Goal: Information Seeking & Learning: Learn about a topic

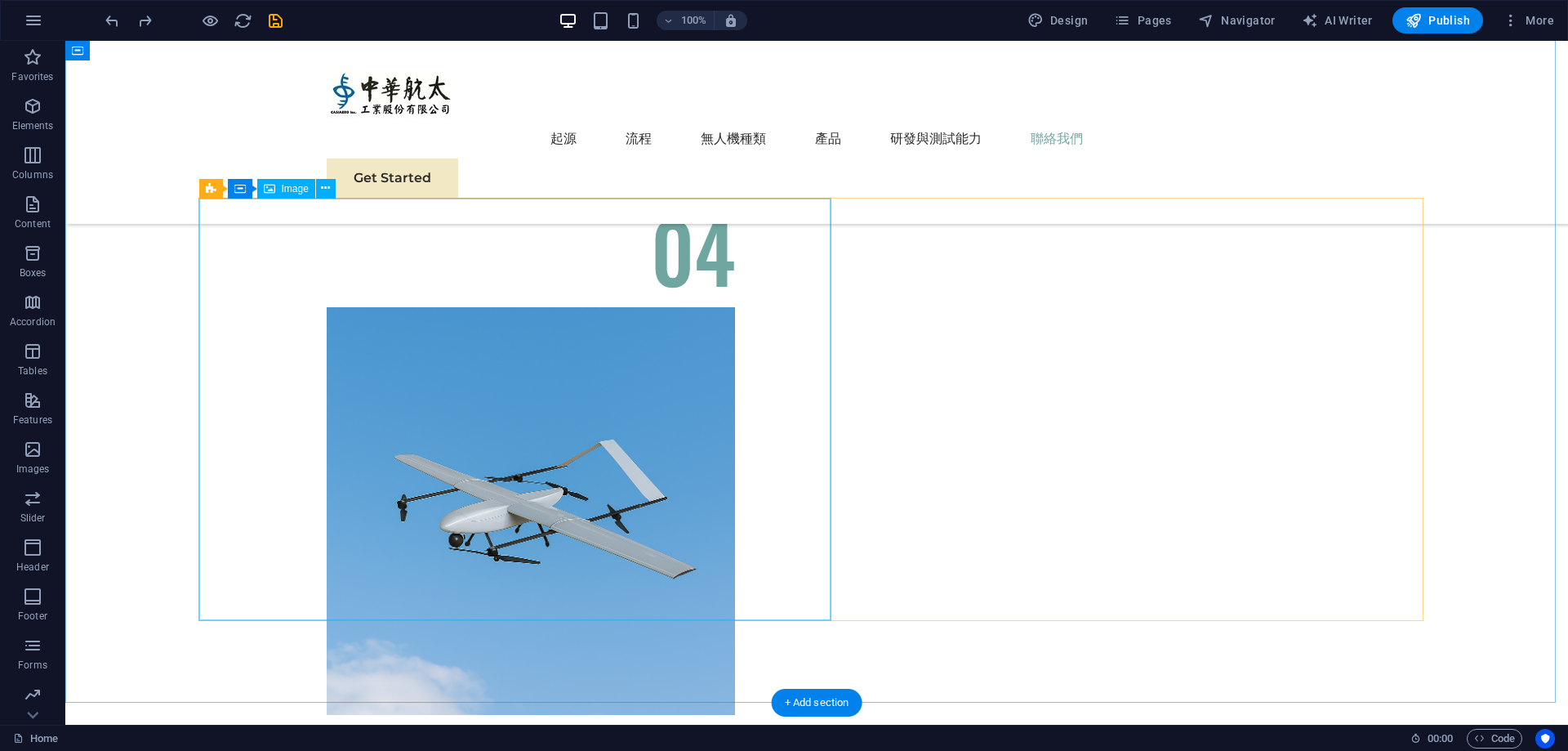
scroll to position [5947, 0]
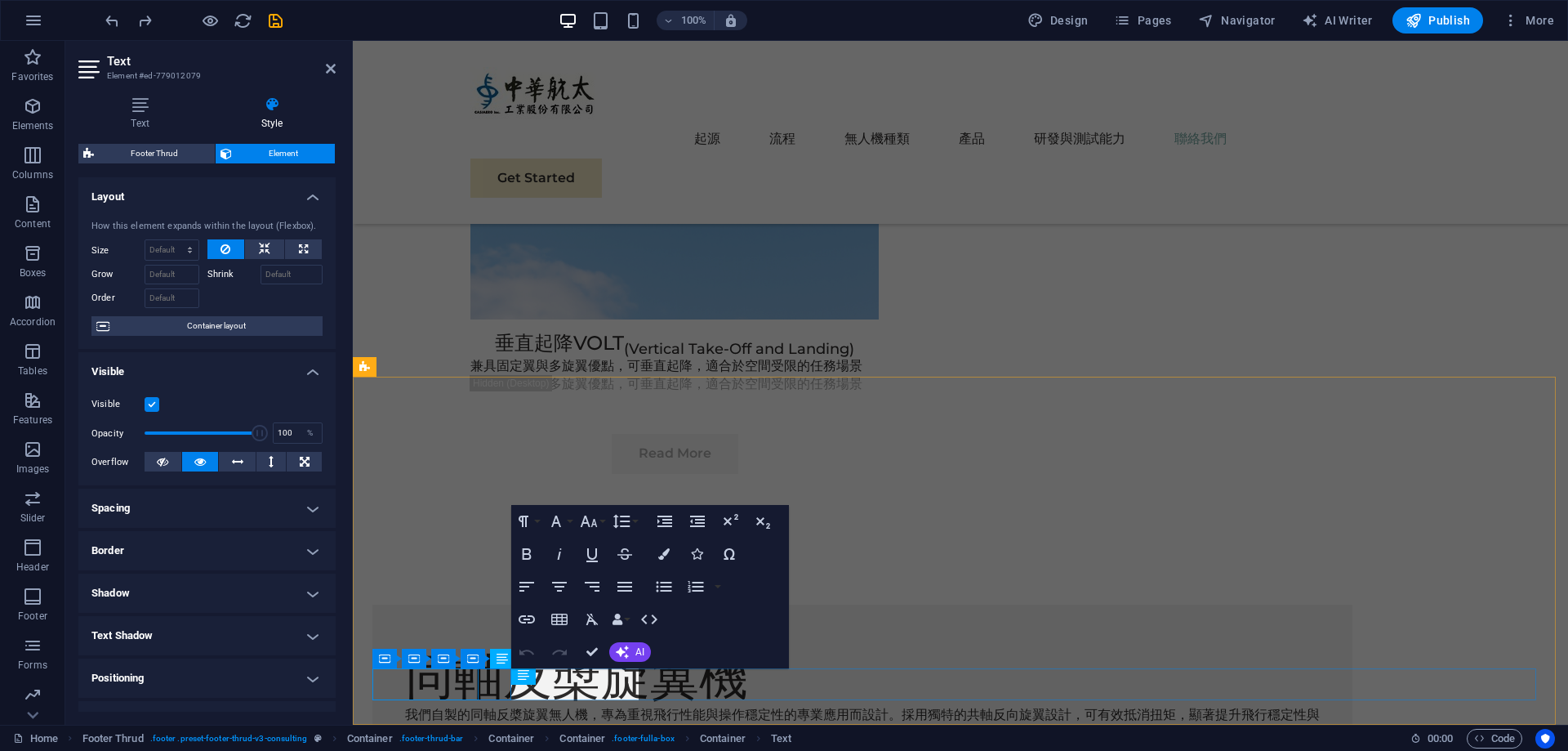
scroll to position [5836, 0]
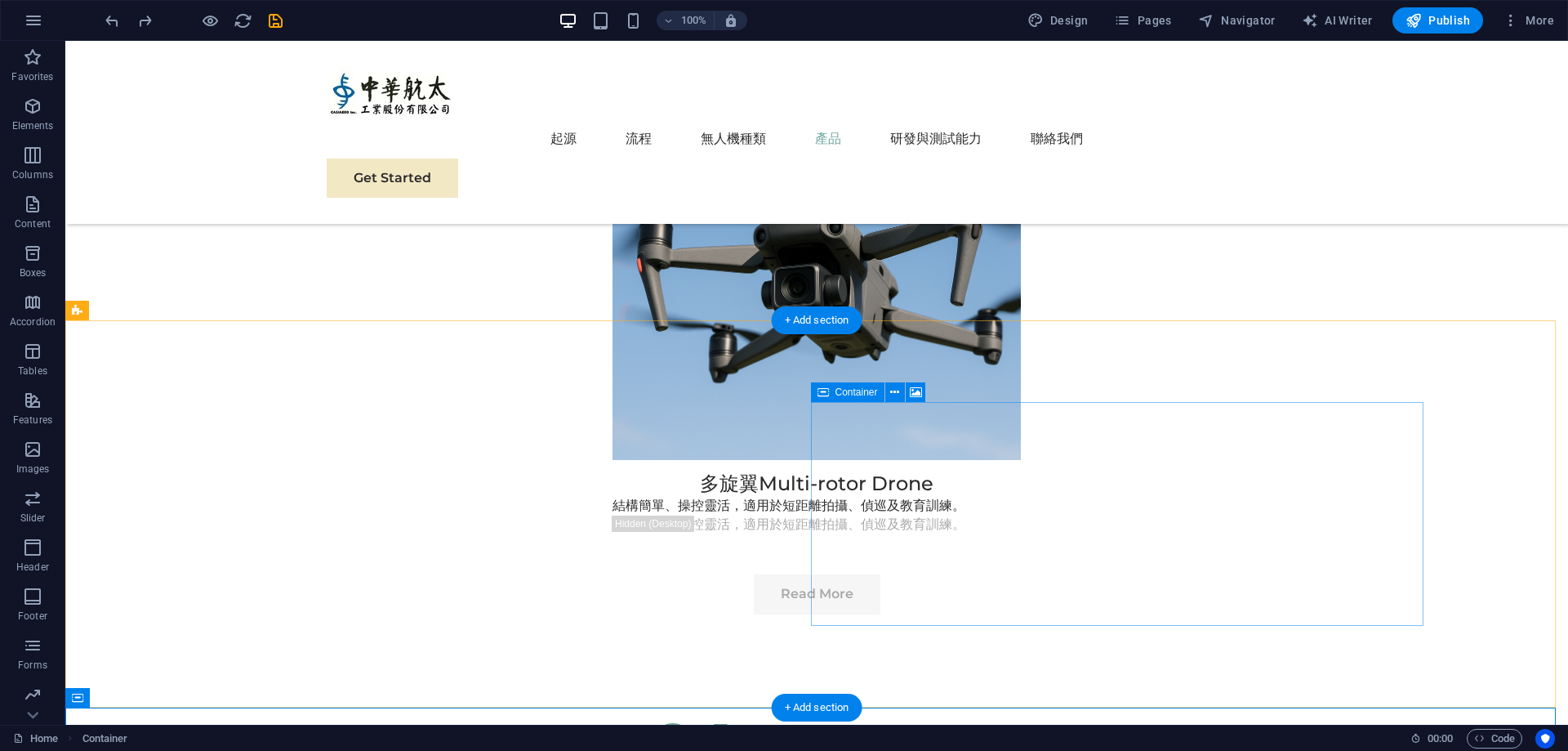
scroll to position [4558, 0]
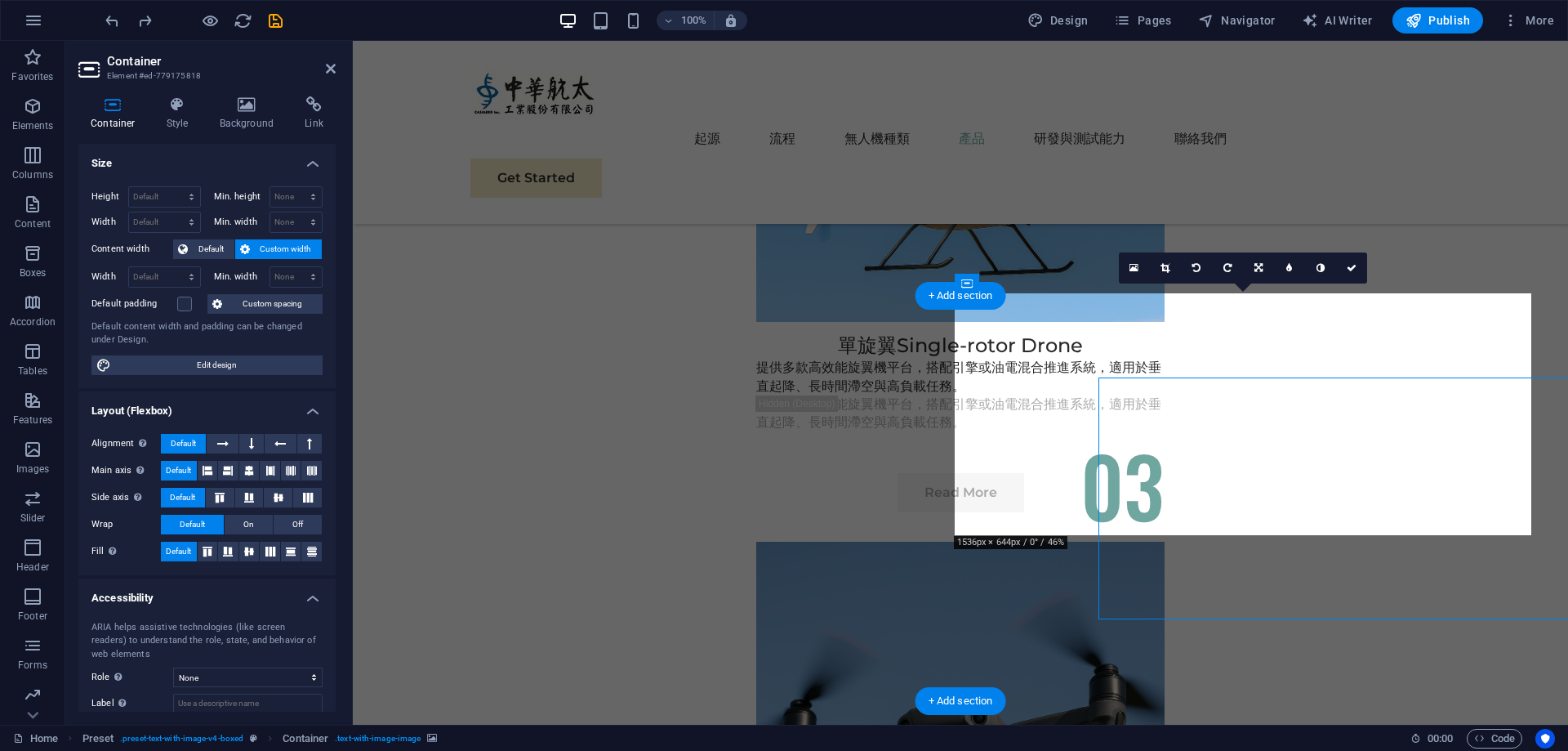
scroll to position [4474, 0]
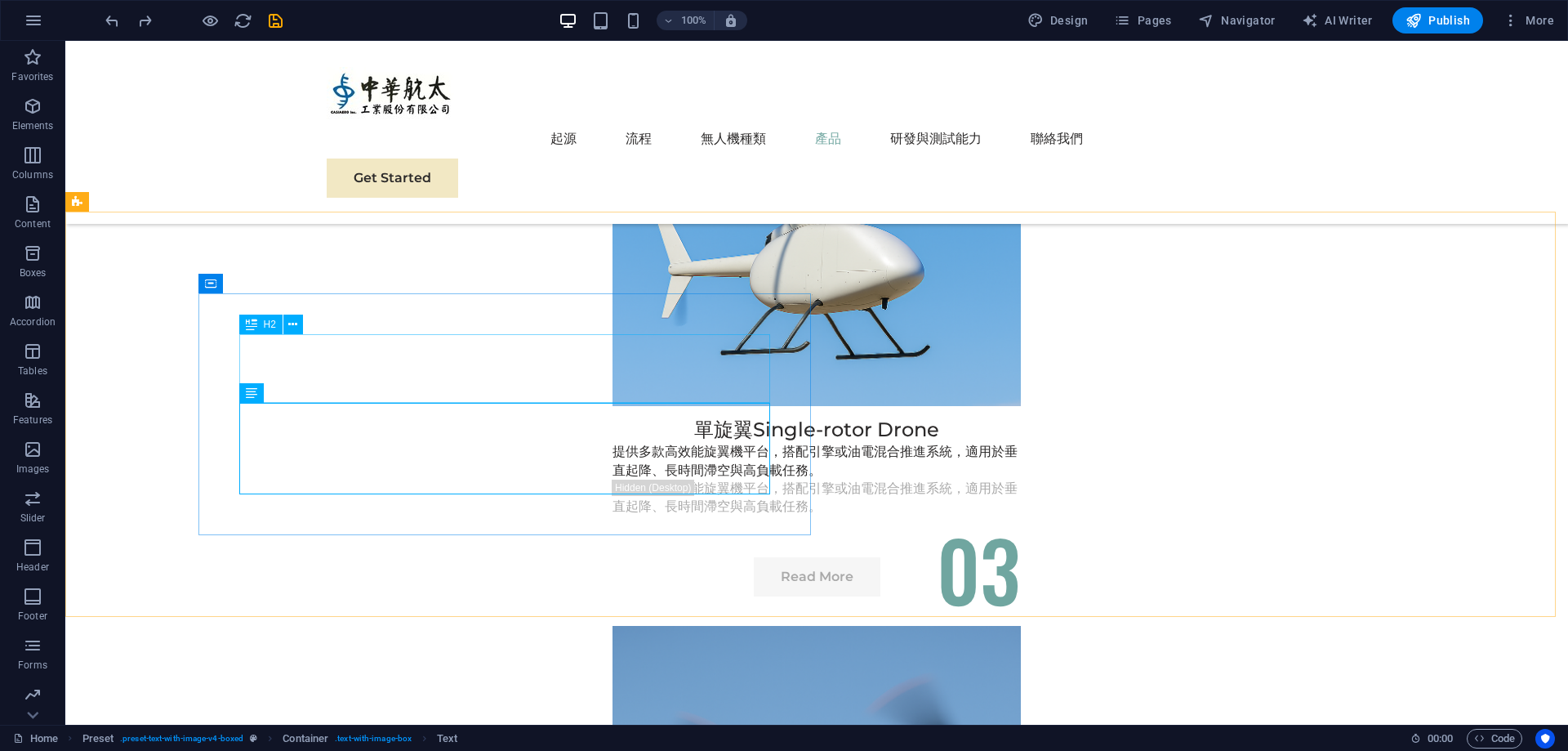
scroll to position [4558, 0]
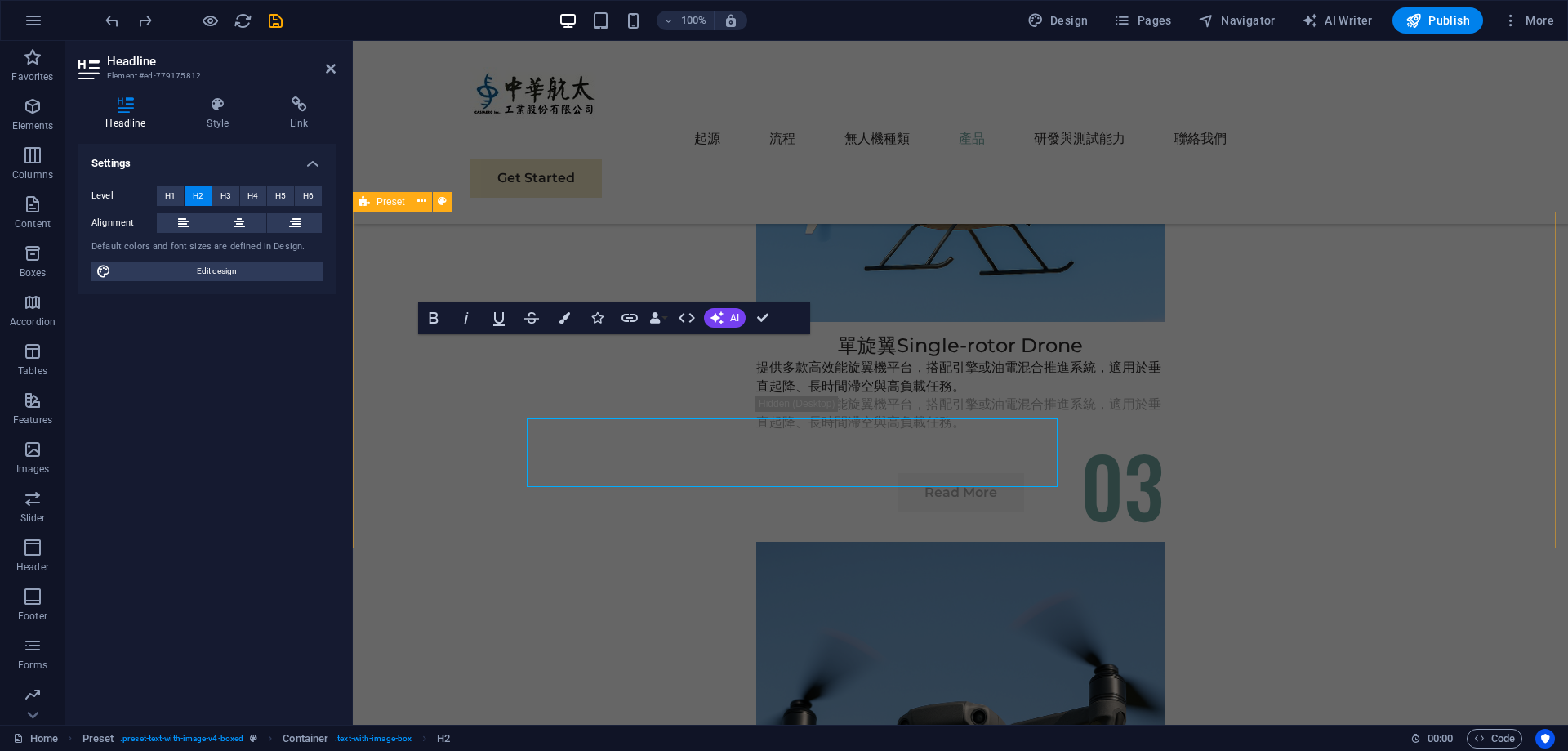
scroll to position [4474, 0]
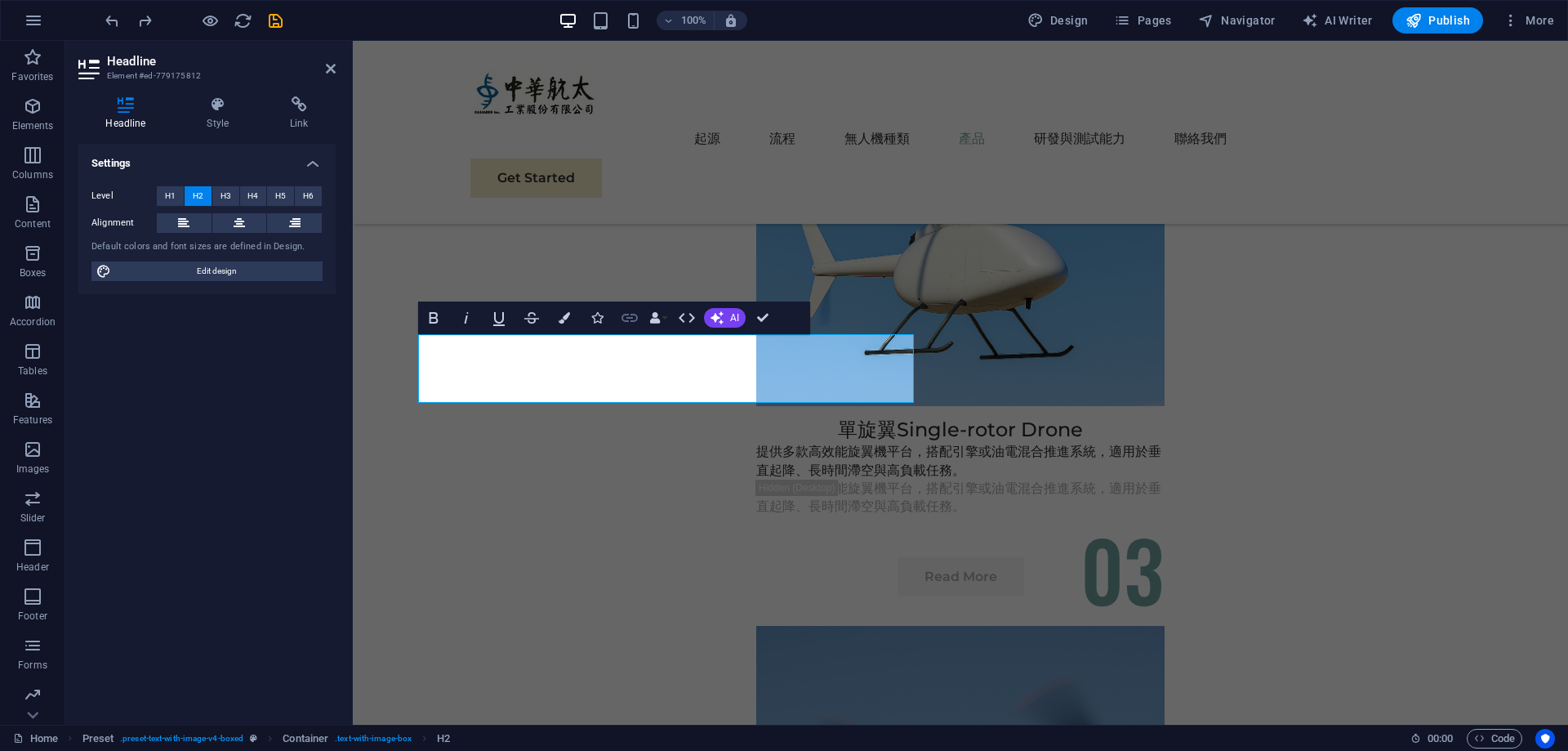
click at [624, 316] on icon "button" at bounding box center [630, 318] width 17 height 8
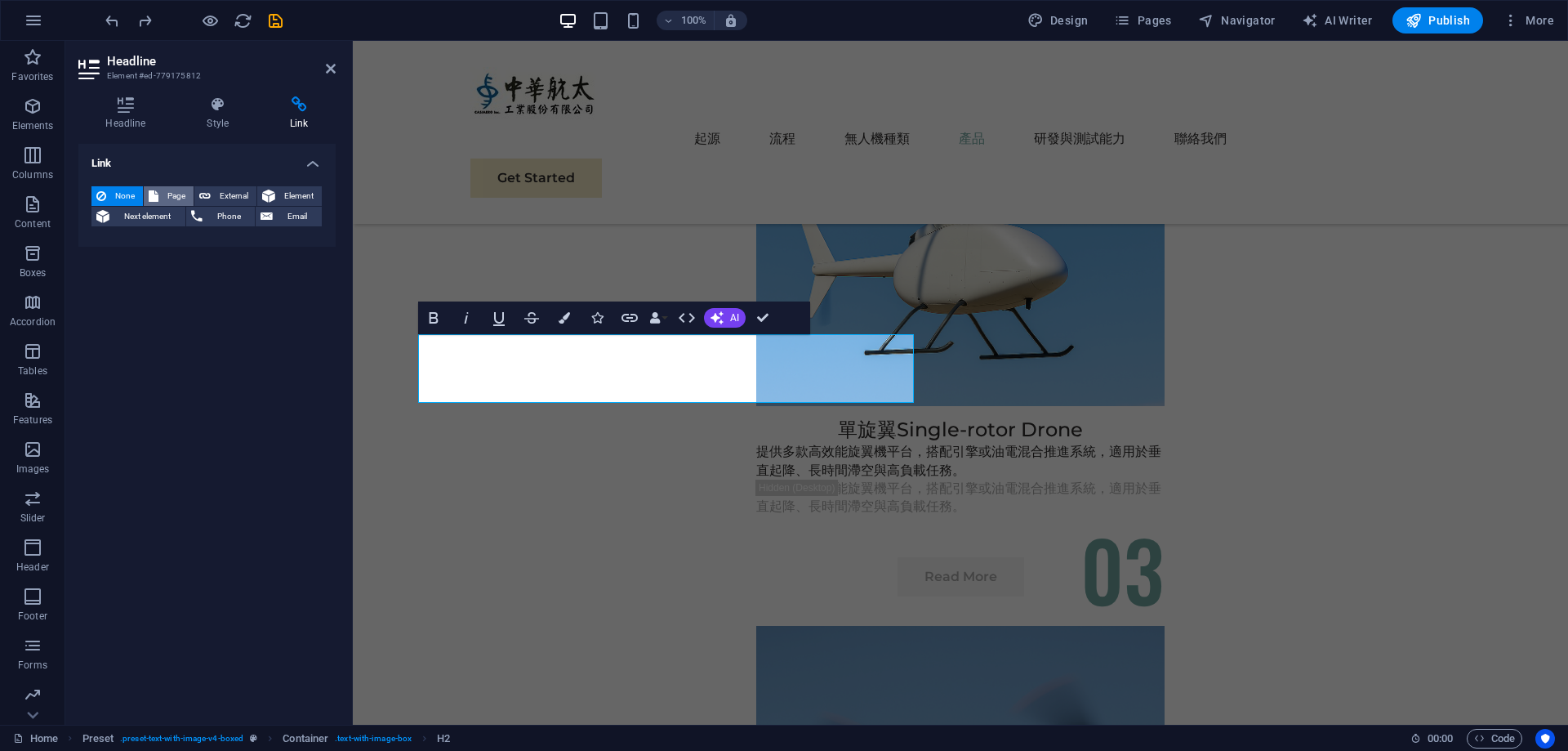
click at [163, 198] on span "Page" at bounding box center [176, 197] width 26 height 20
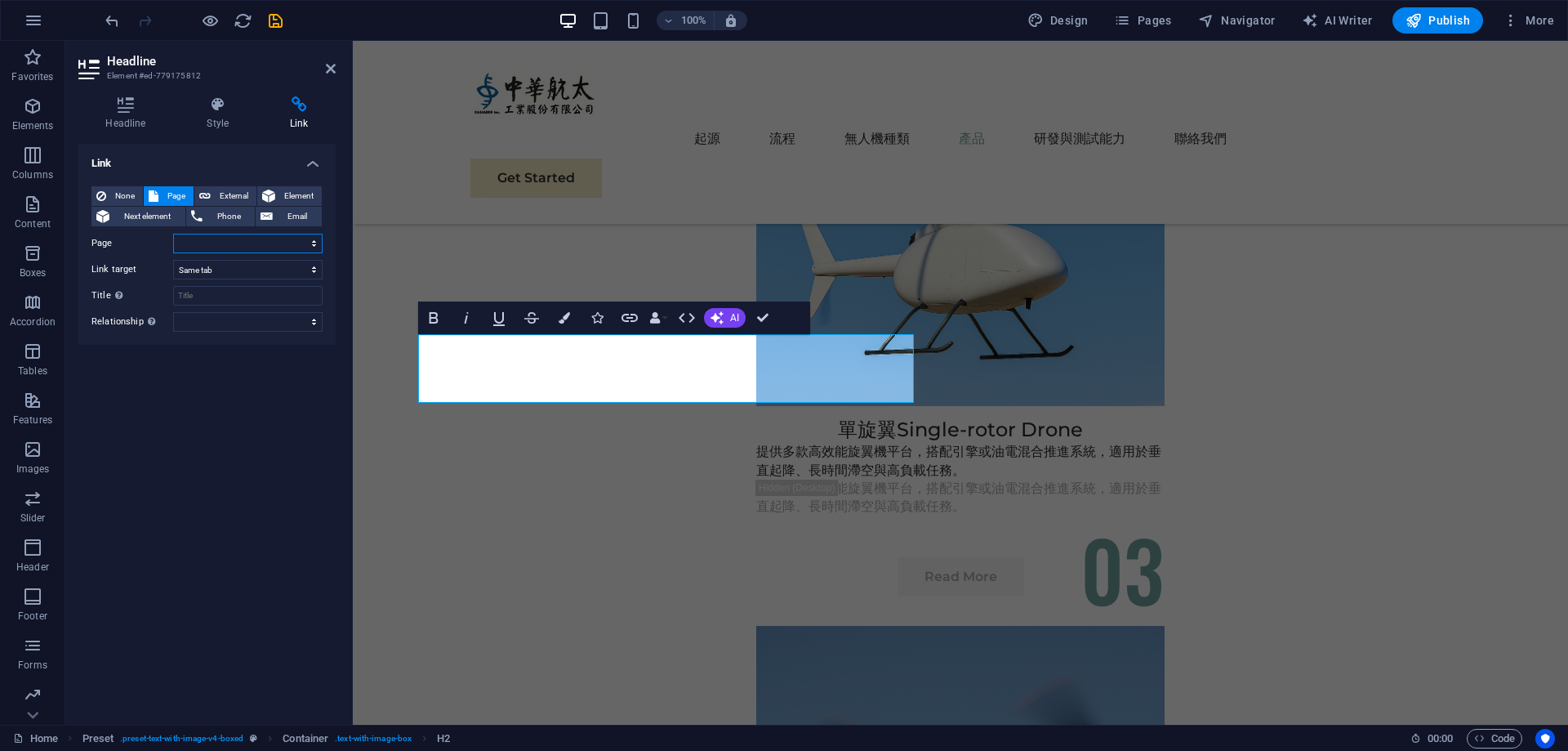
click at [230, 245] on select "Home Subpage Subpage 1 New page privacy TGA2630 TGA2631 TGA110 TGA1 Home" at bounding box center [248, 244] width 149 height 20
select select "7"
click at [173, 234] on select "Home Subpage Subpage 1 New page privacy TGA2630 TGA2631 TGA110 TGA1 Home" at bounding box center [248, 244] width 149 height 20
click at [215, 415] on div "Link None Page External Element Next element Phone Email Page Home Subpage Subp…" at bounding box center [207, 428] width 257 height 568
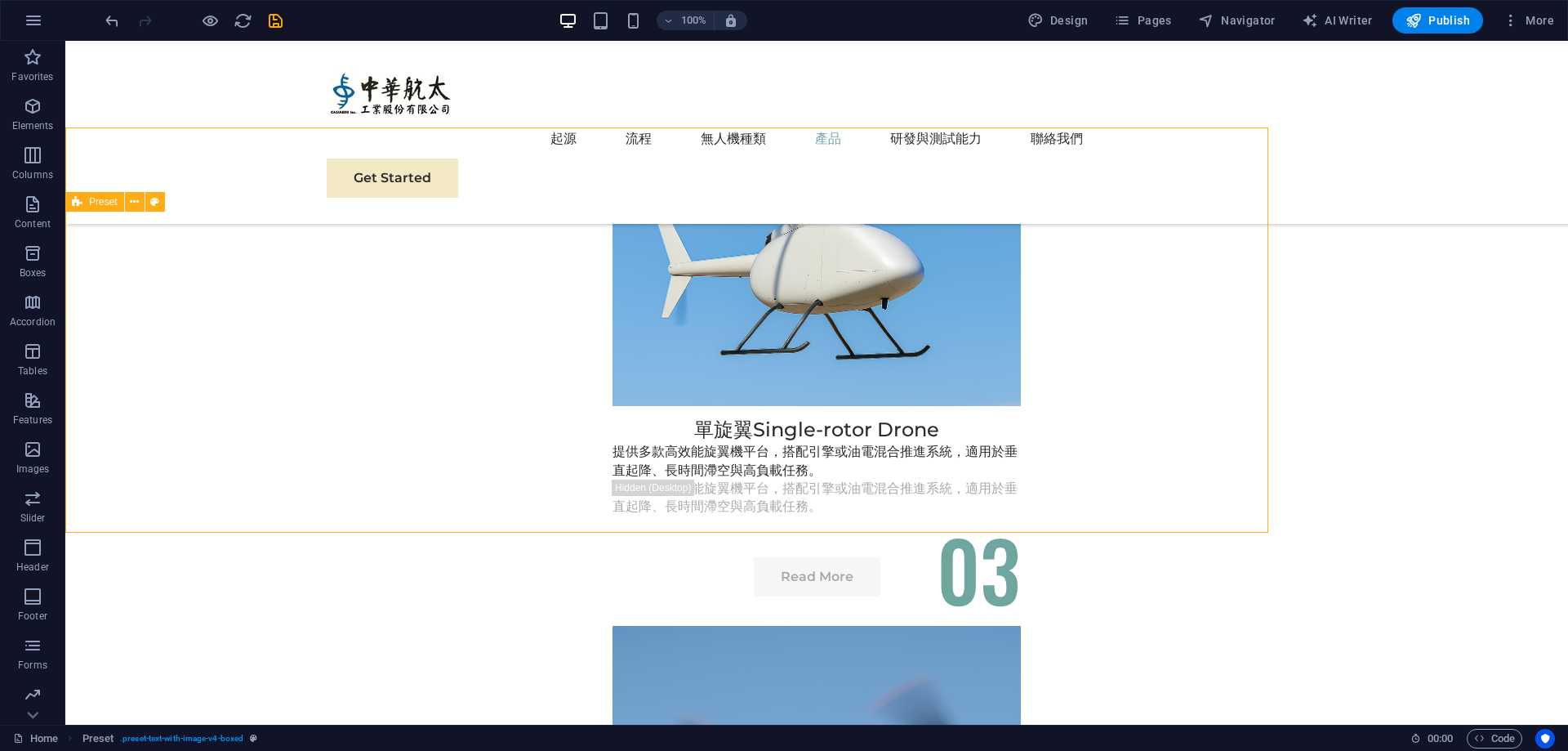
scroll to position [4558, 0]
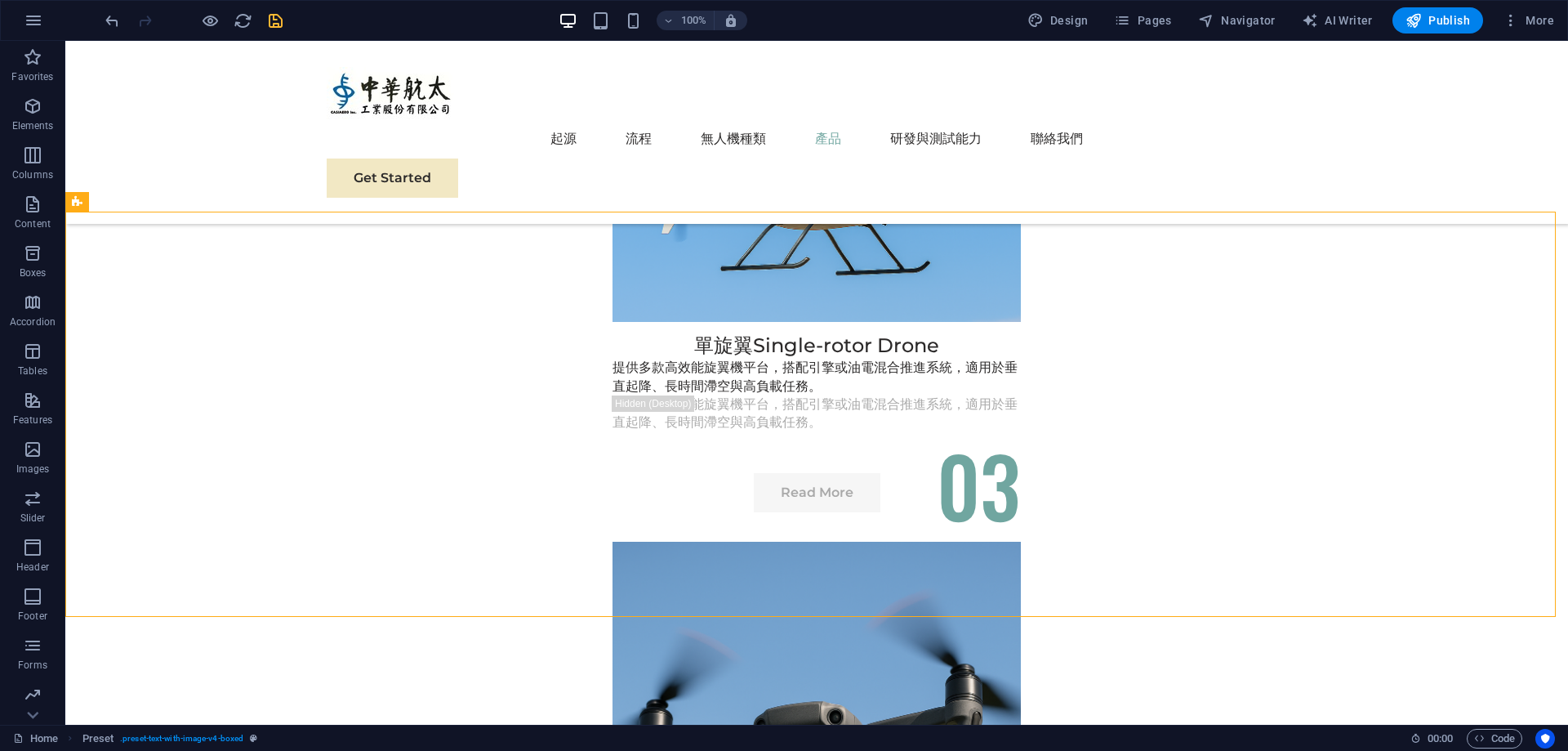
click at [280, 26] on icon "save" at bounding box center [275, 21] width 19 height 19
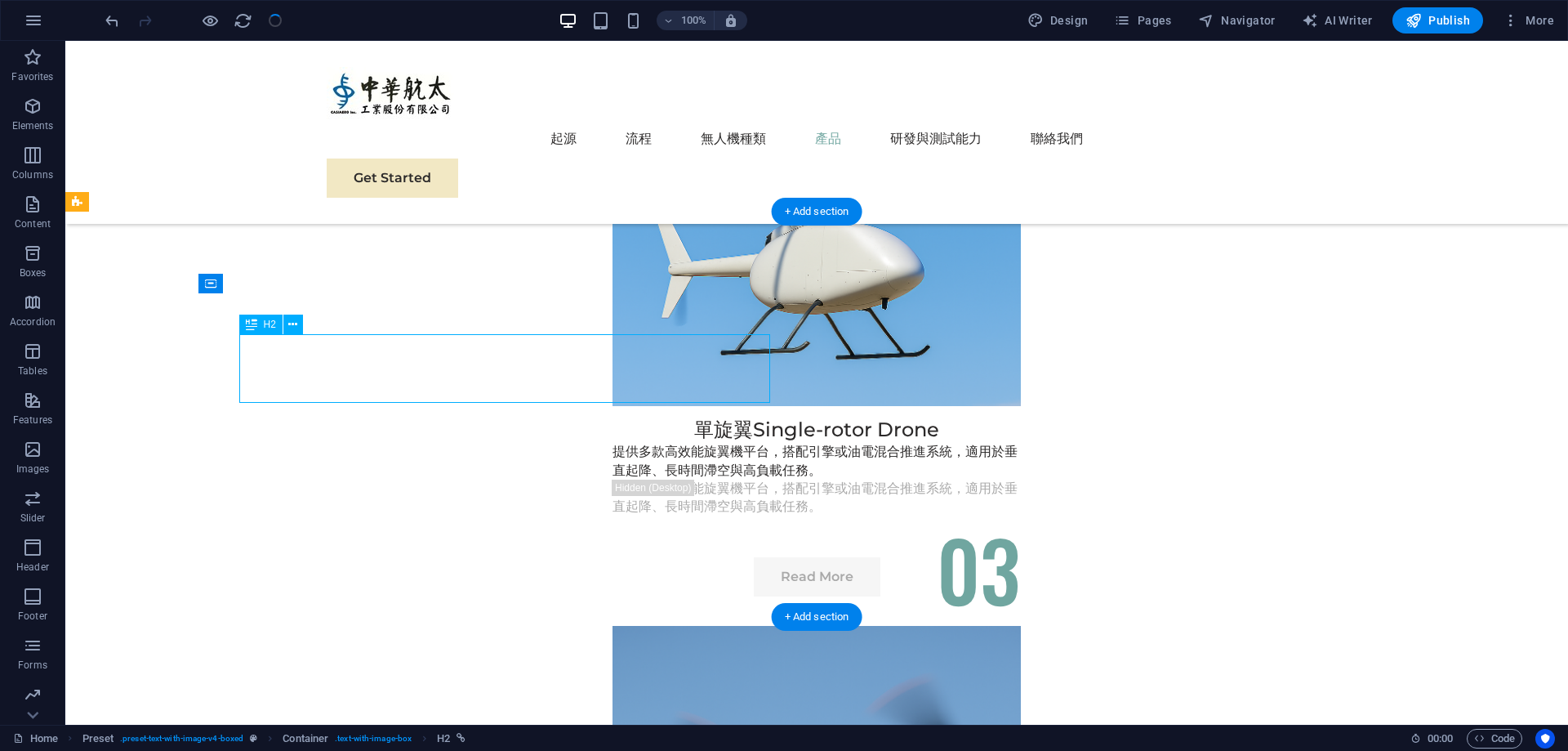
select select "7"
select select
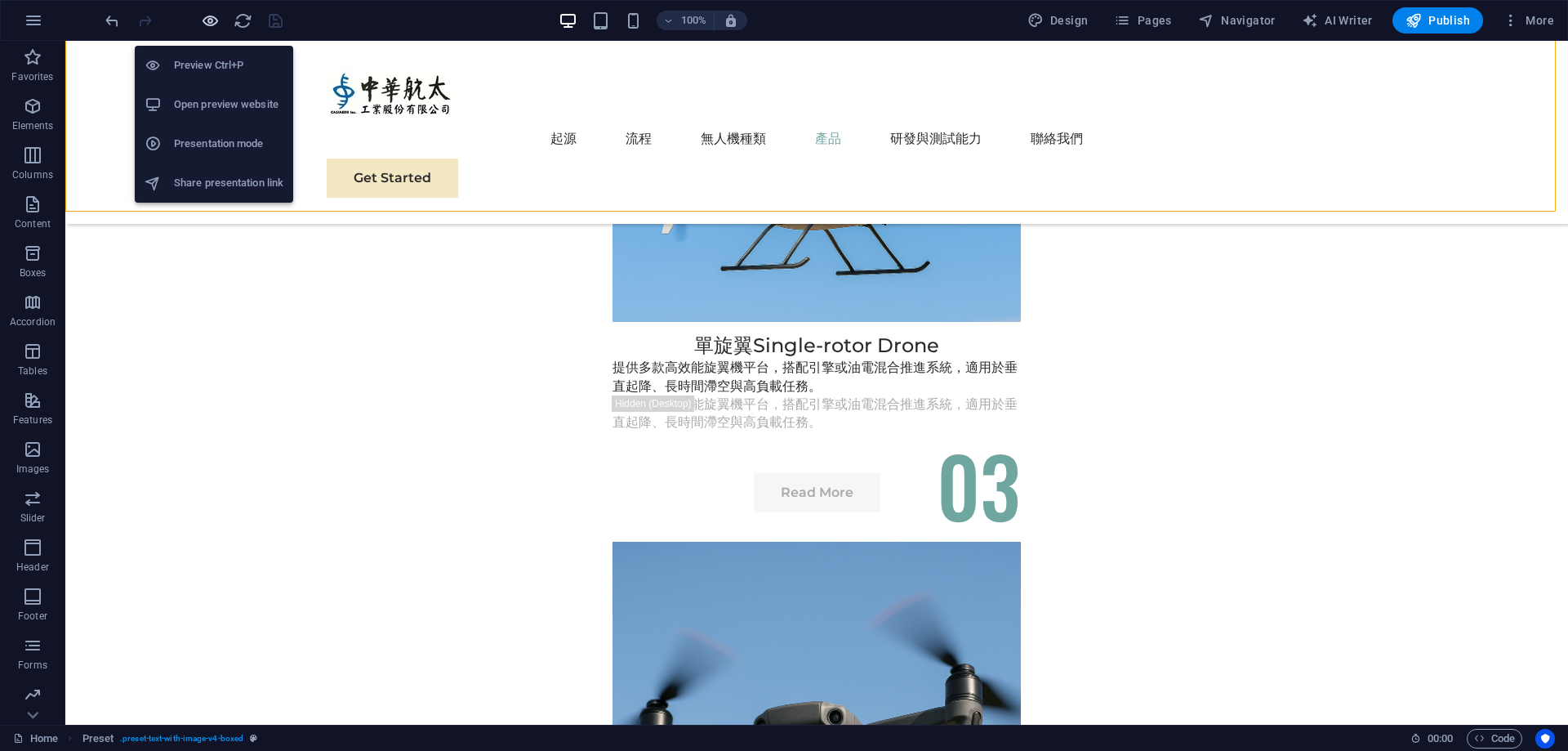
click at [210, 26] on icon "button" at bounding box center [210, 21] width 19 height 19
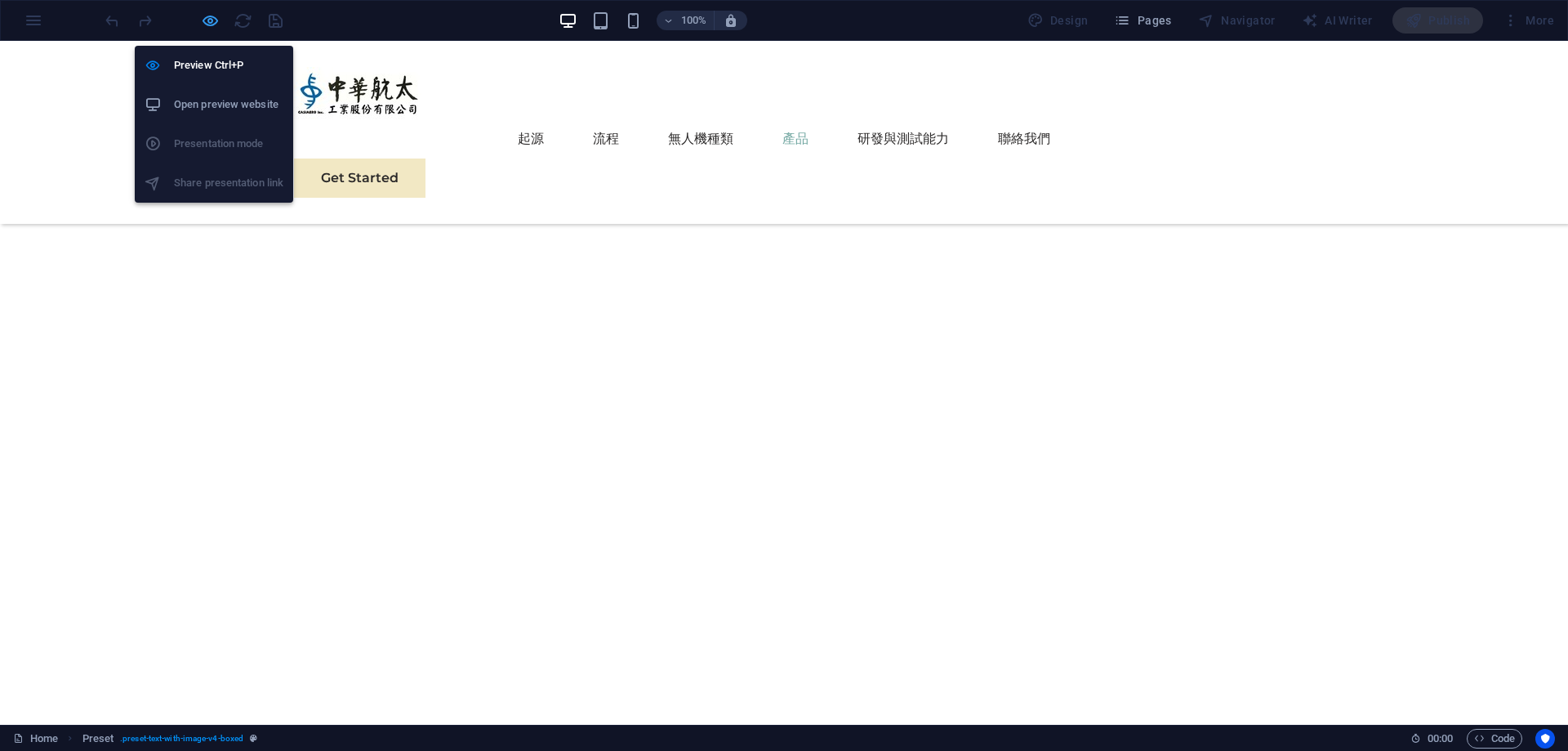
scroll to position [4342, 0]
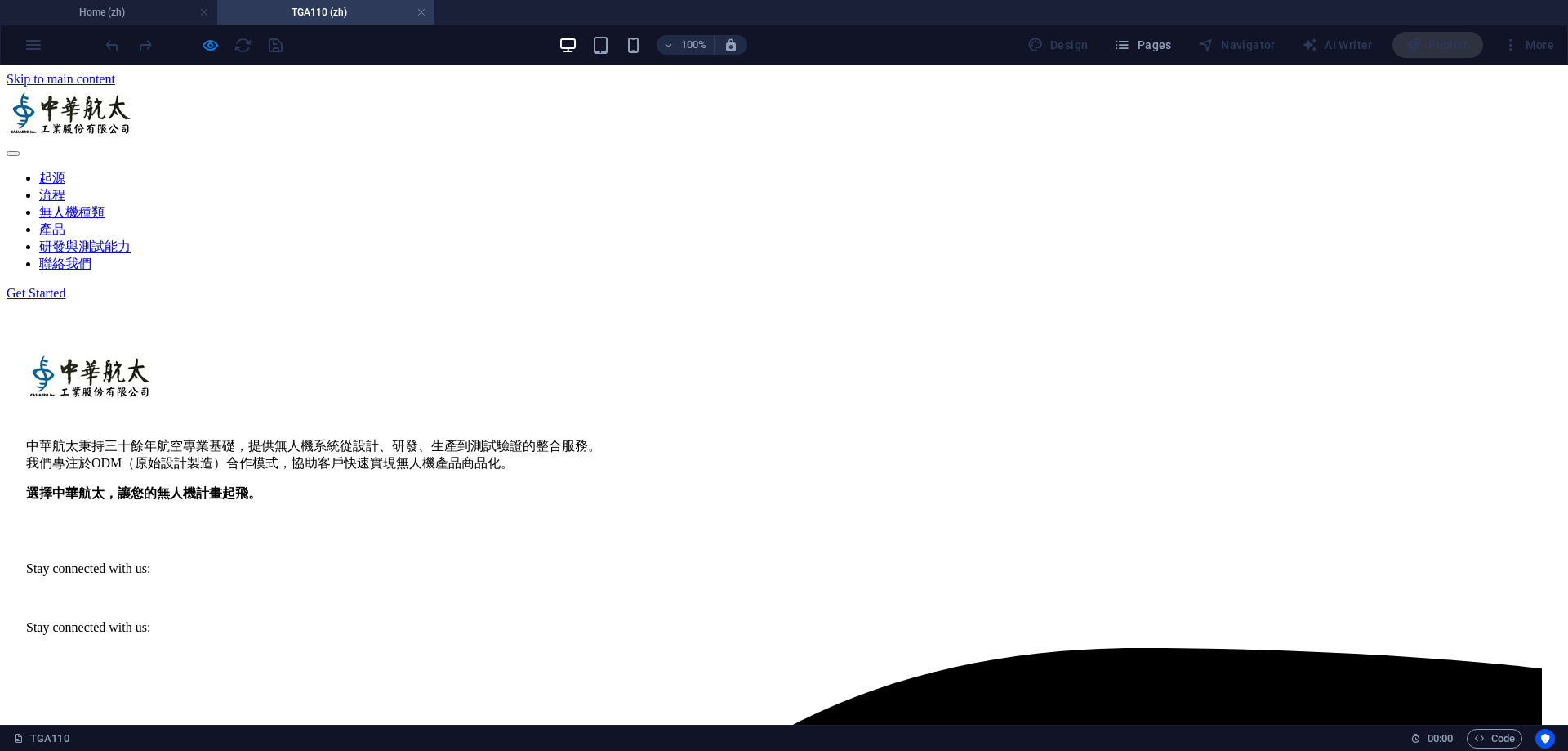
scroll to position [0, 0]
click at [157, 13] on h4 "Home (zh)" at bounding box center [108, 12] width 217 height 18
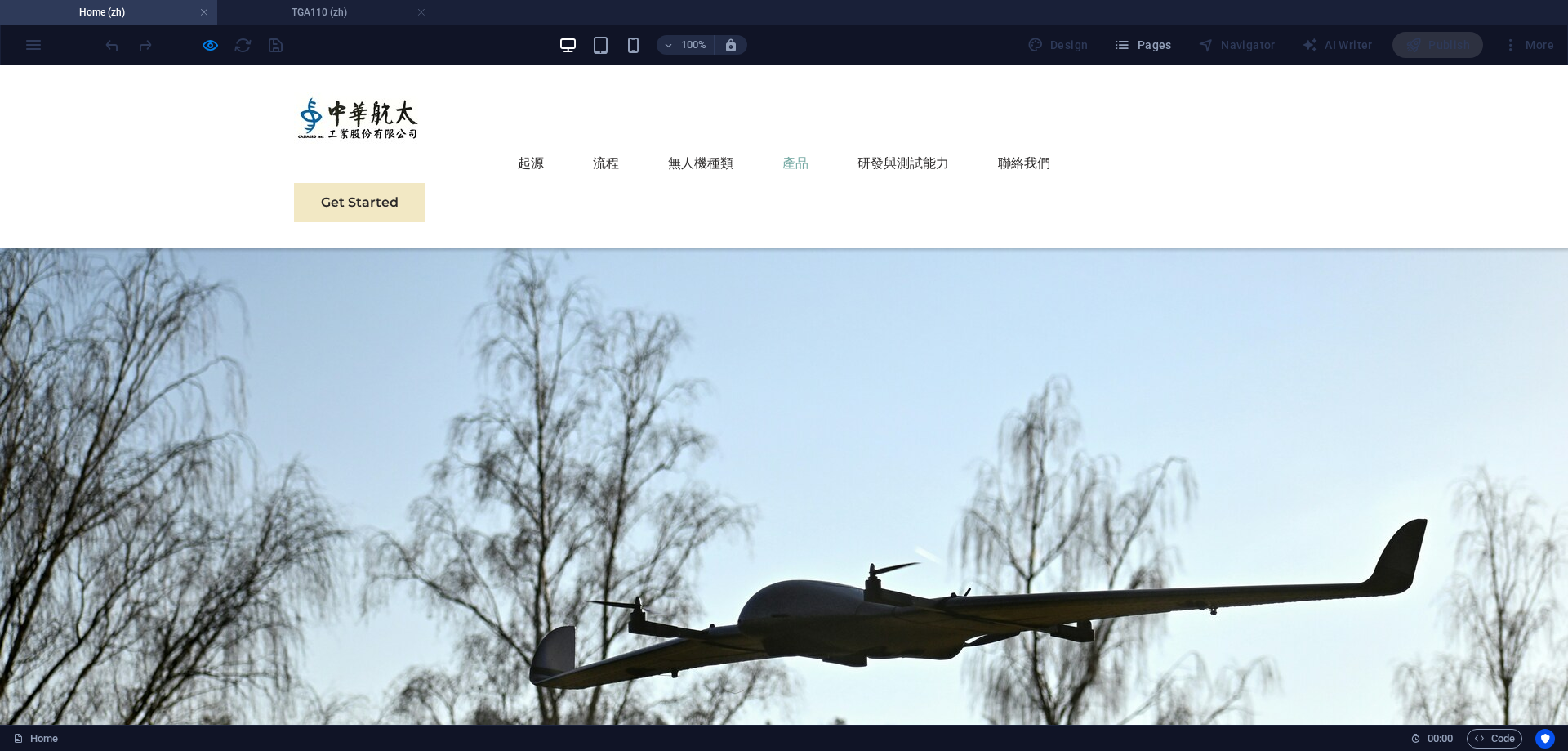
scroll to position [4342, 0]
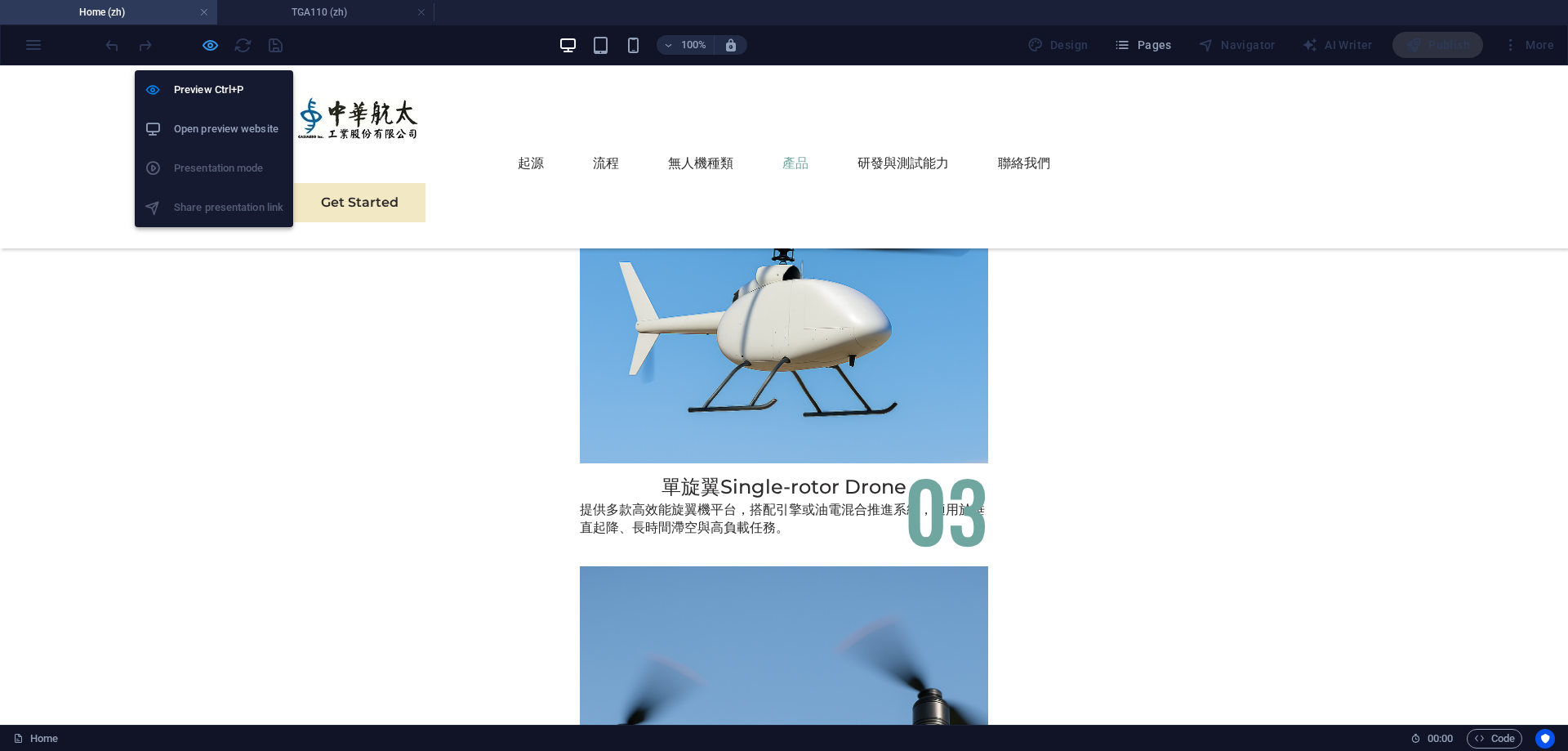
click at [220, 50] on icon "button" at bounding box center [210, 45] width 19 height 19
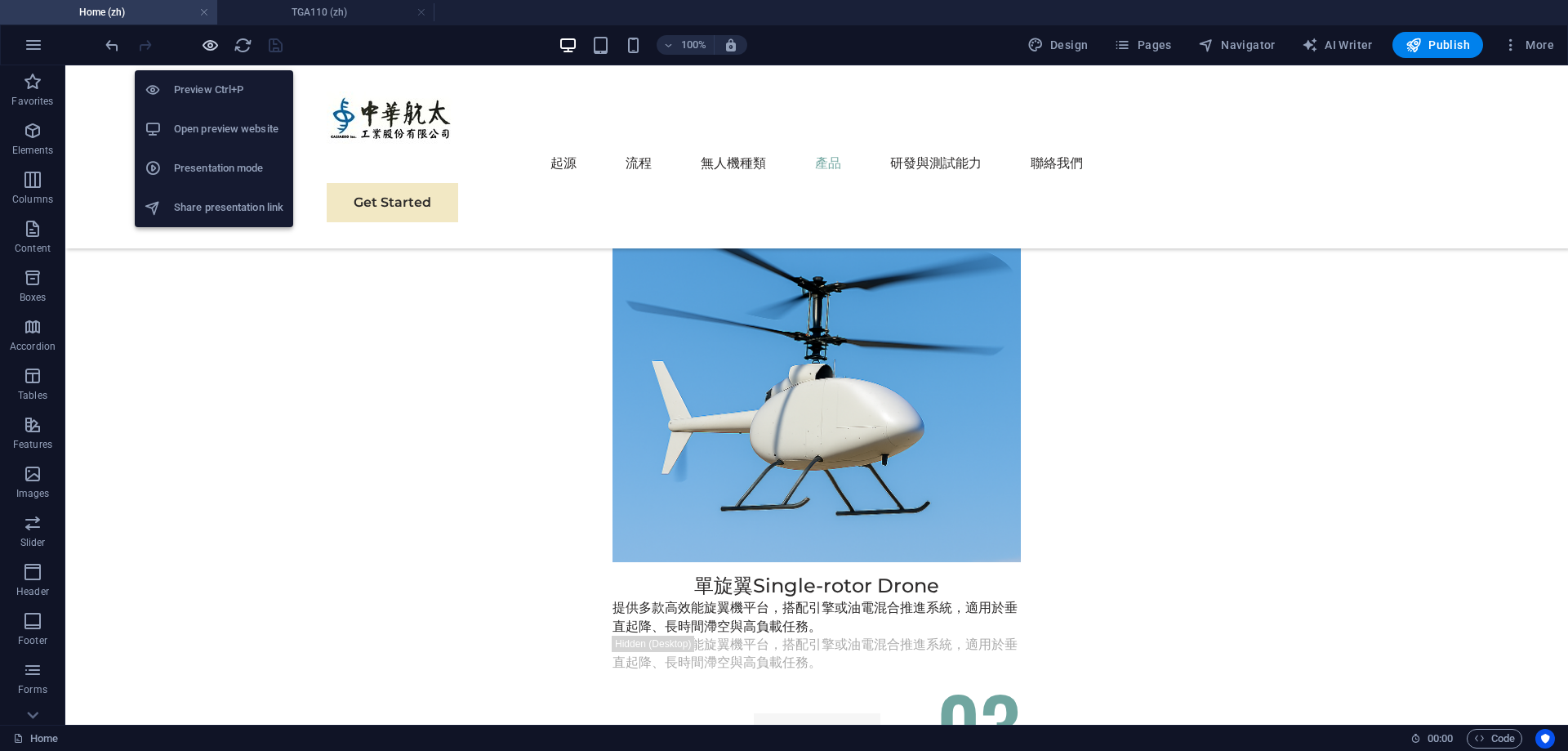
scroll to position [4558, 0]
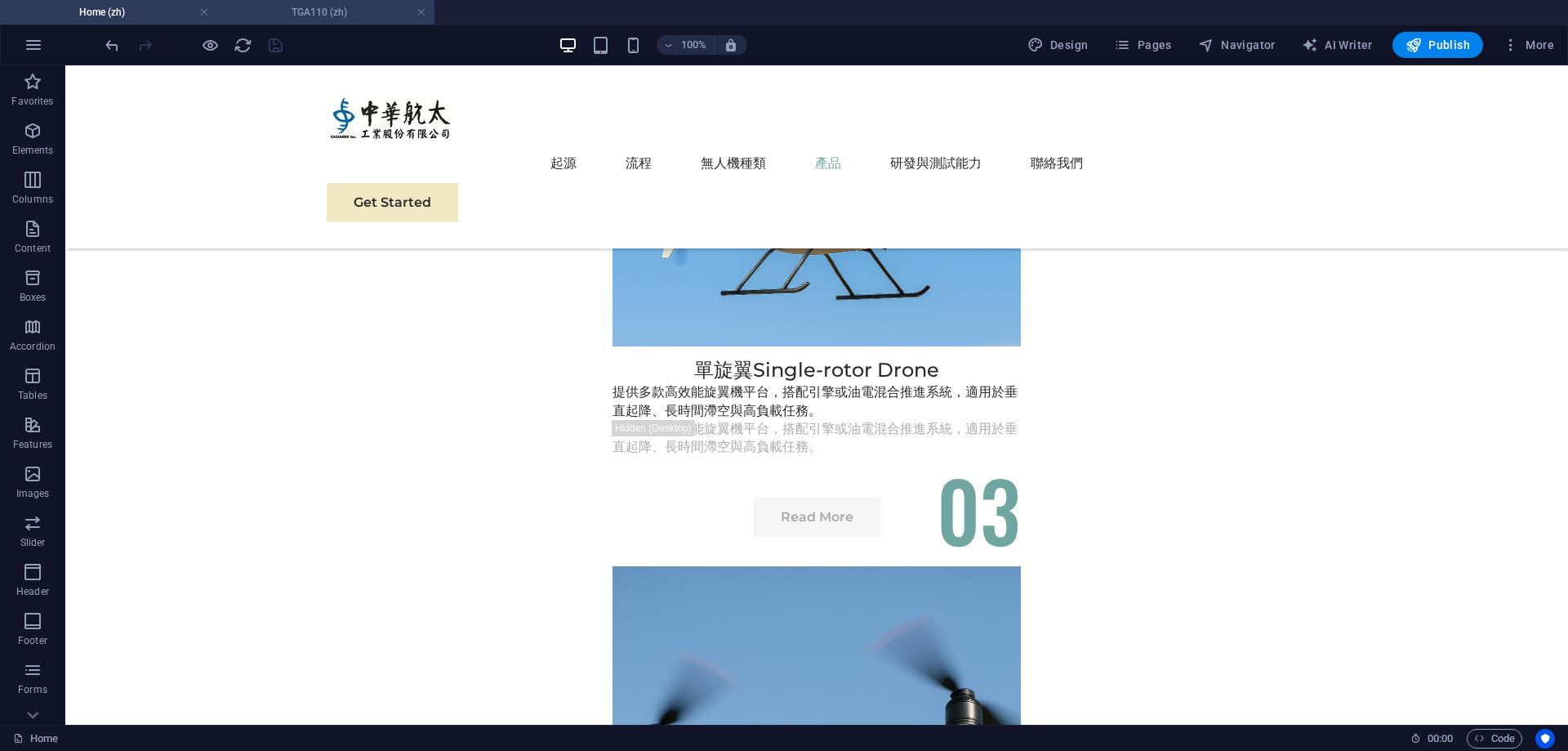
click at [293, 15] on h4 "TGA110 (zh)" at bounding box center [325, 12] width 217 height 18
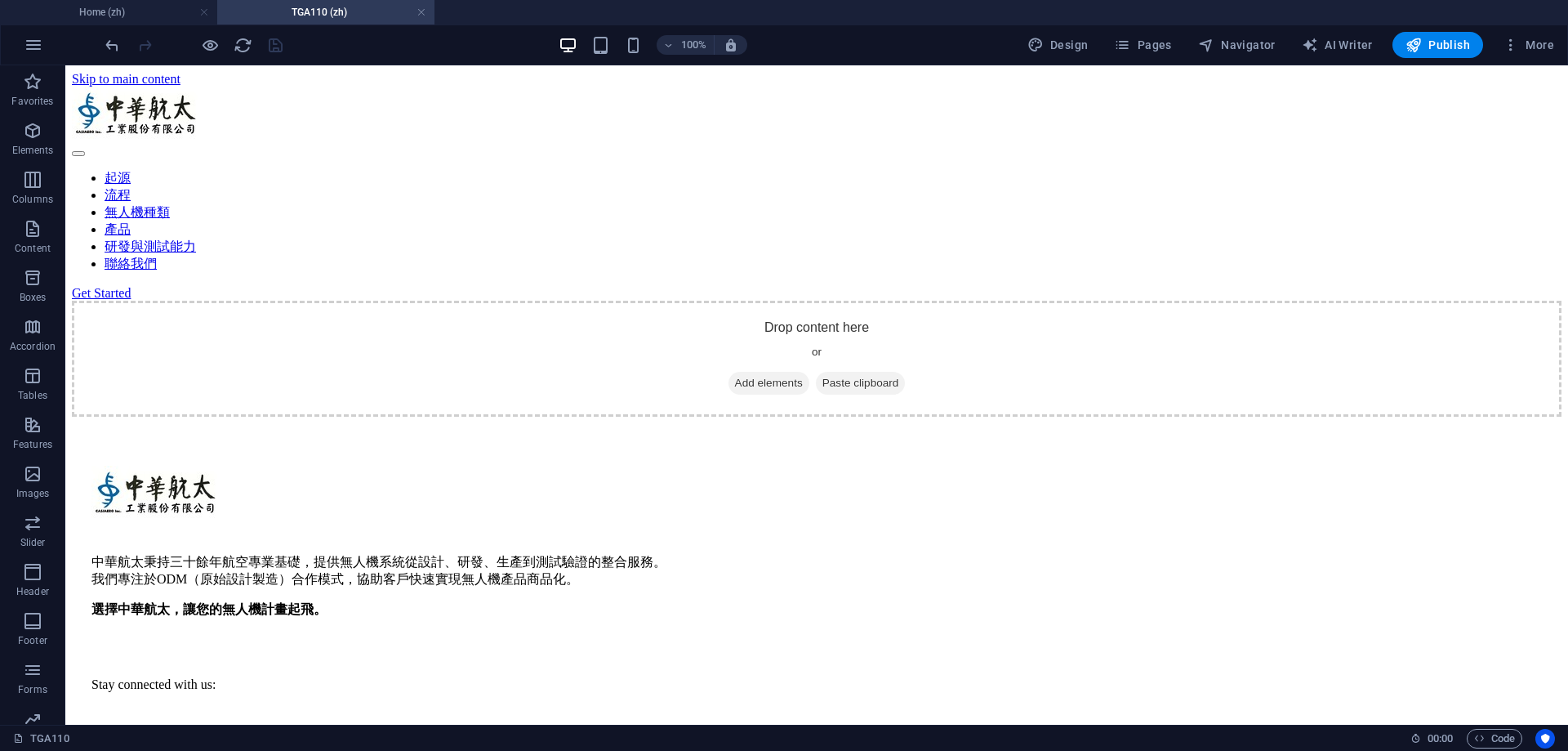
scroll to position [0, 0]
click at [486, 12] on ul "Home (zh) TGA110 (zh)" at bounding box center [784, 12] width 1568 height 25
click at [1538, 41] on span "More" at bounding box center [1529, 44] width 51 height 17
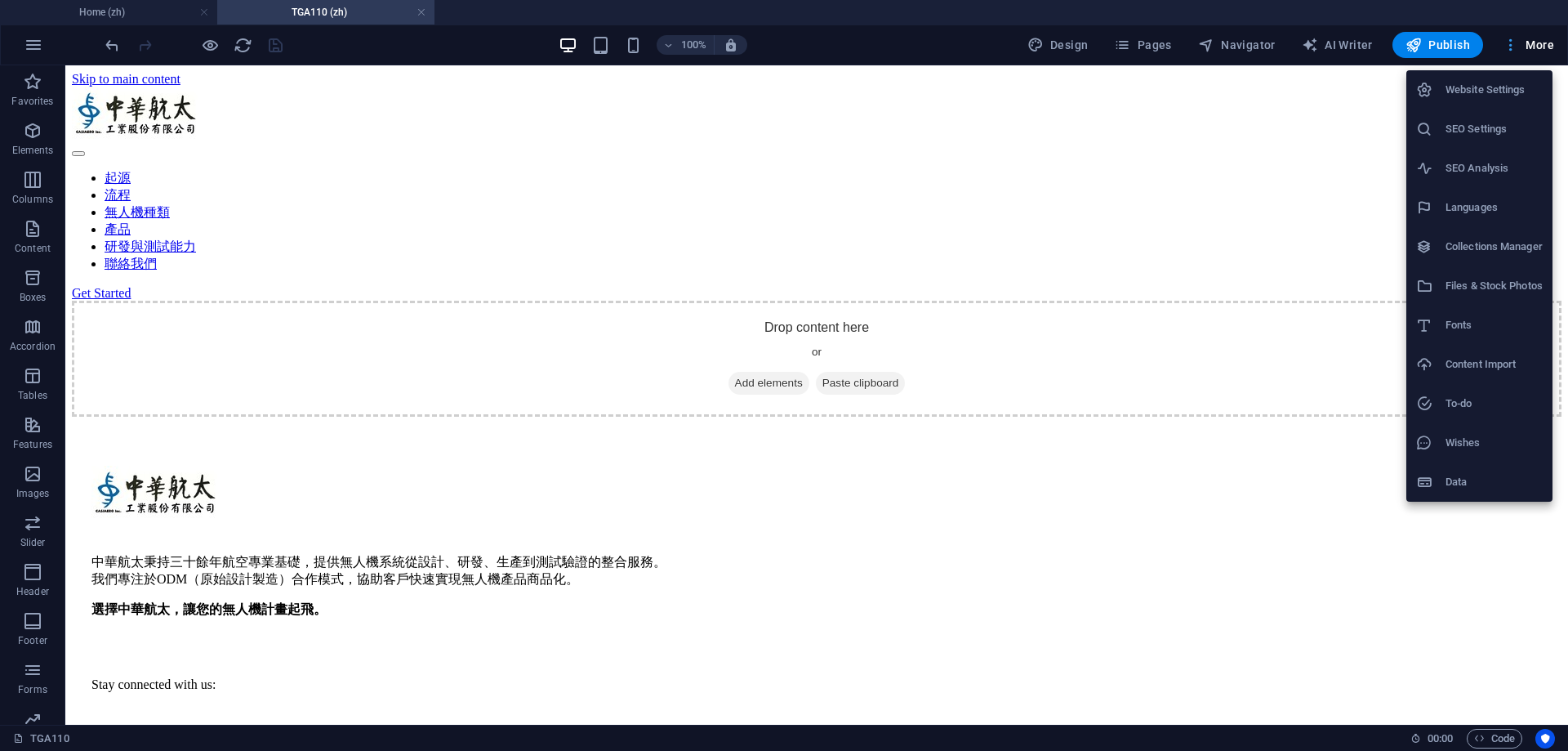
click at [1538, 41] on div at bounding box center [784, 376] width 1568 height 751
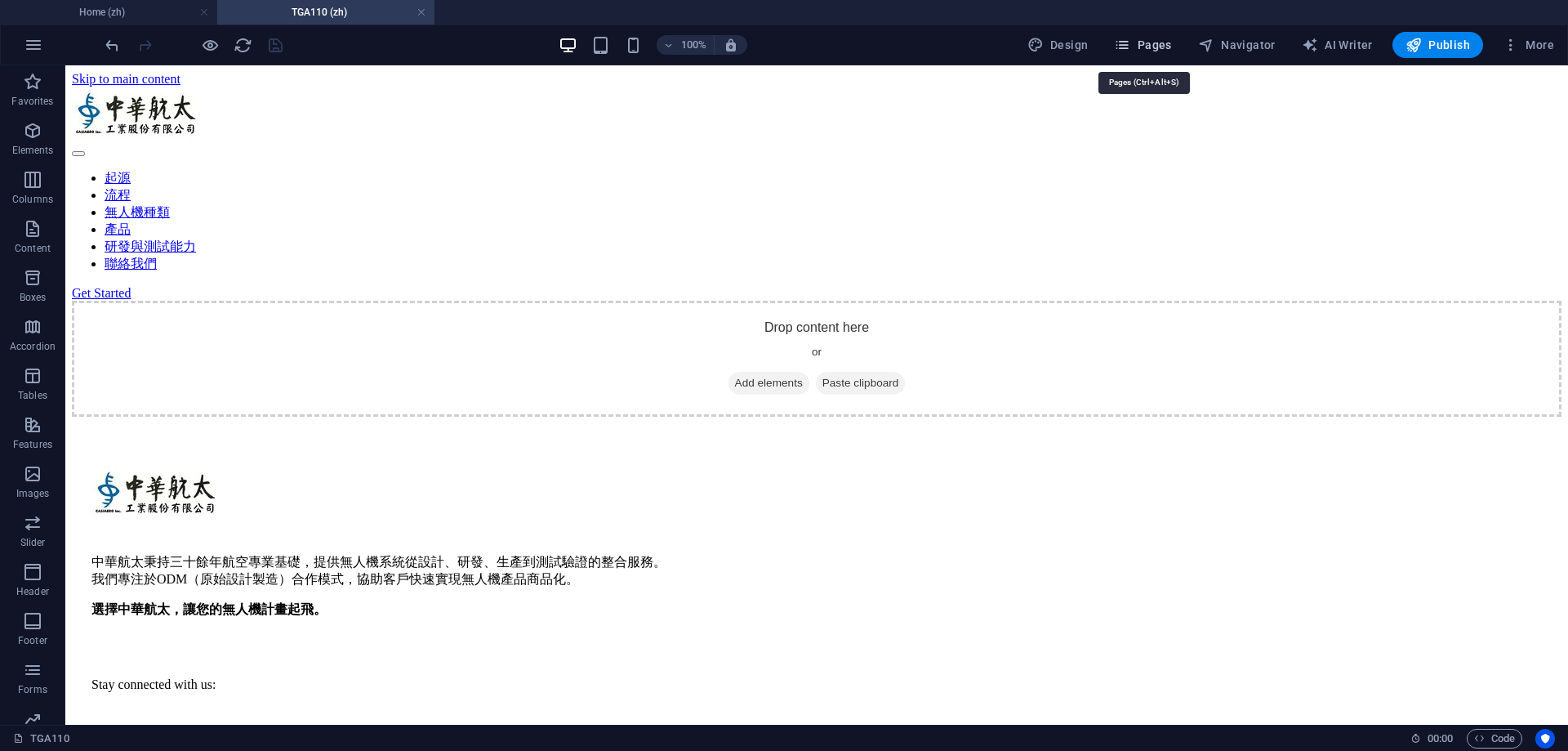
click at [1144, 50] on span "Pages" at bounding box center [1143, 44] width 57 height 17
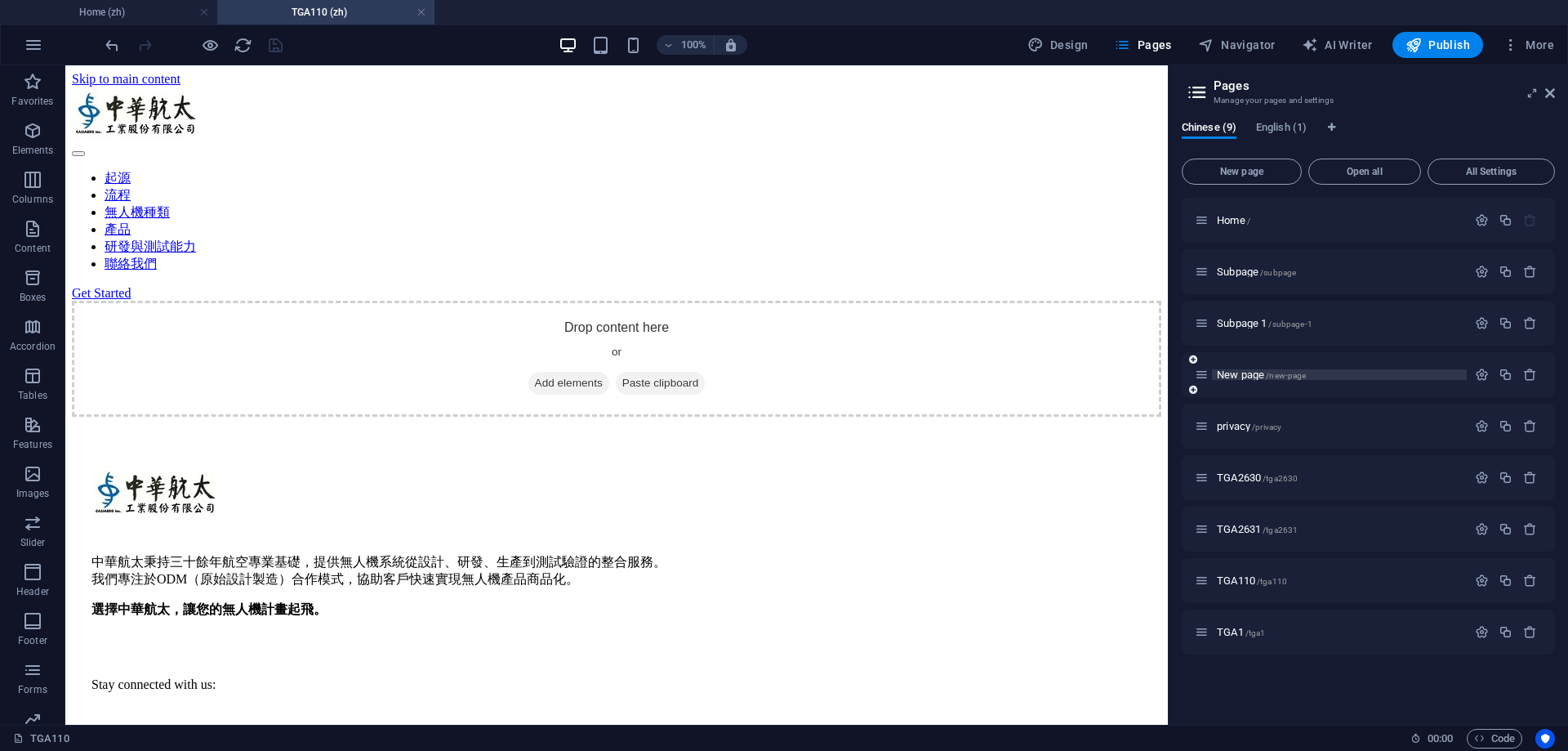
click at [1276, 375] on span "/new-page" at bounding box center [1286, 375] width 40 height 9
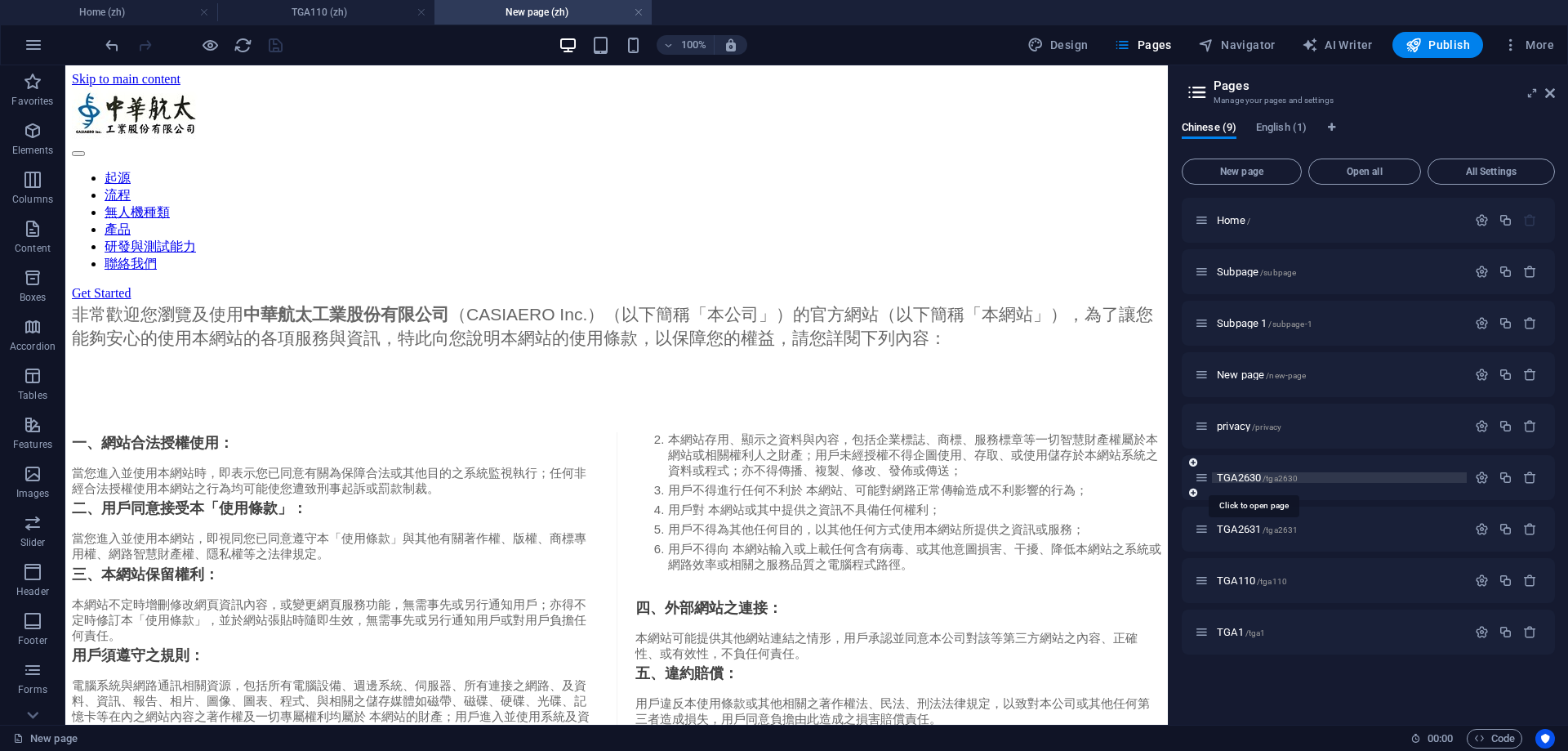
click at [1262, 483] on span "TGA2630 /tga2630" at bounding box center [1258, 478] width 81 height 12
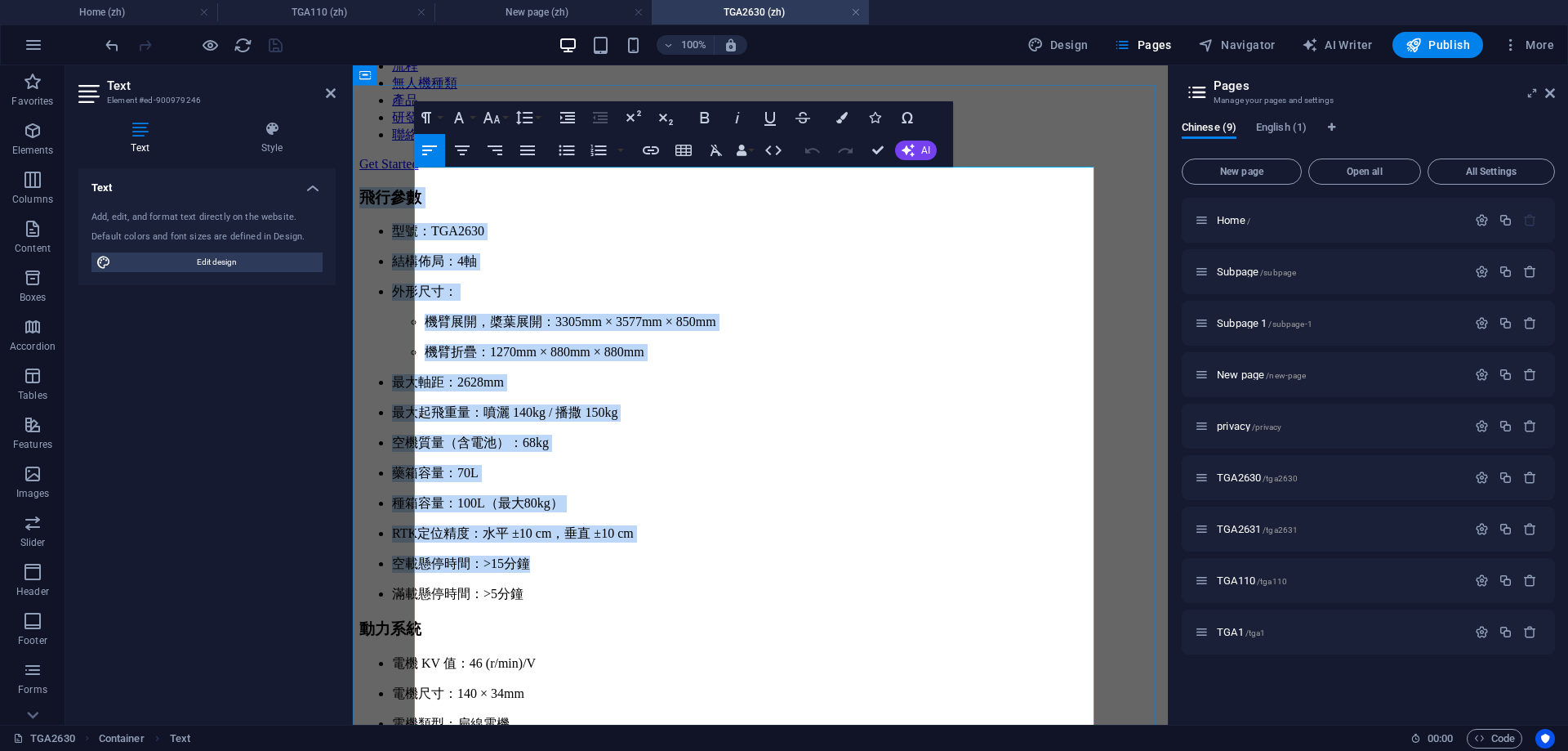
scroll to position [163, 0]
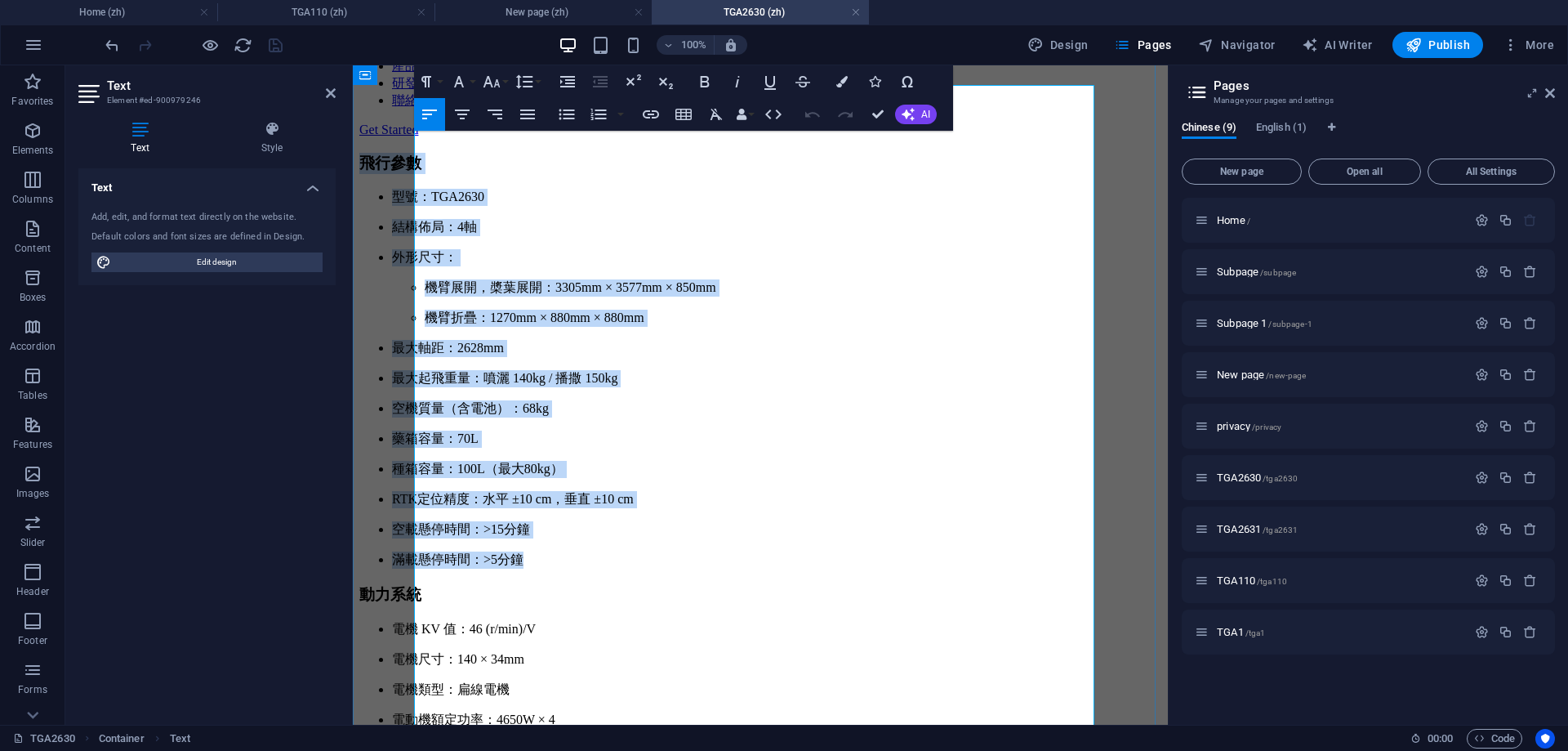
drag, startPoint x: 415, startPoint y: 262, endPoint x: 634, endPoint y: 583, distance: 388.6
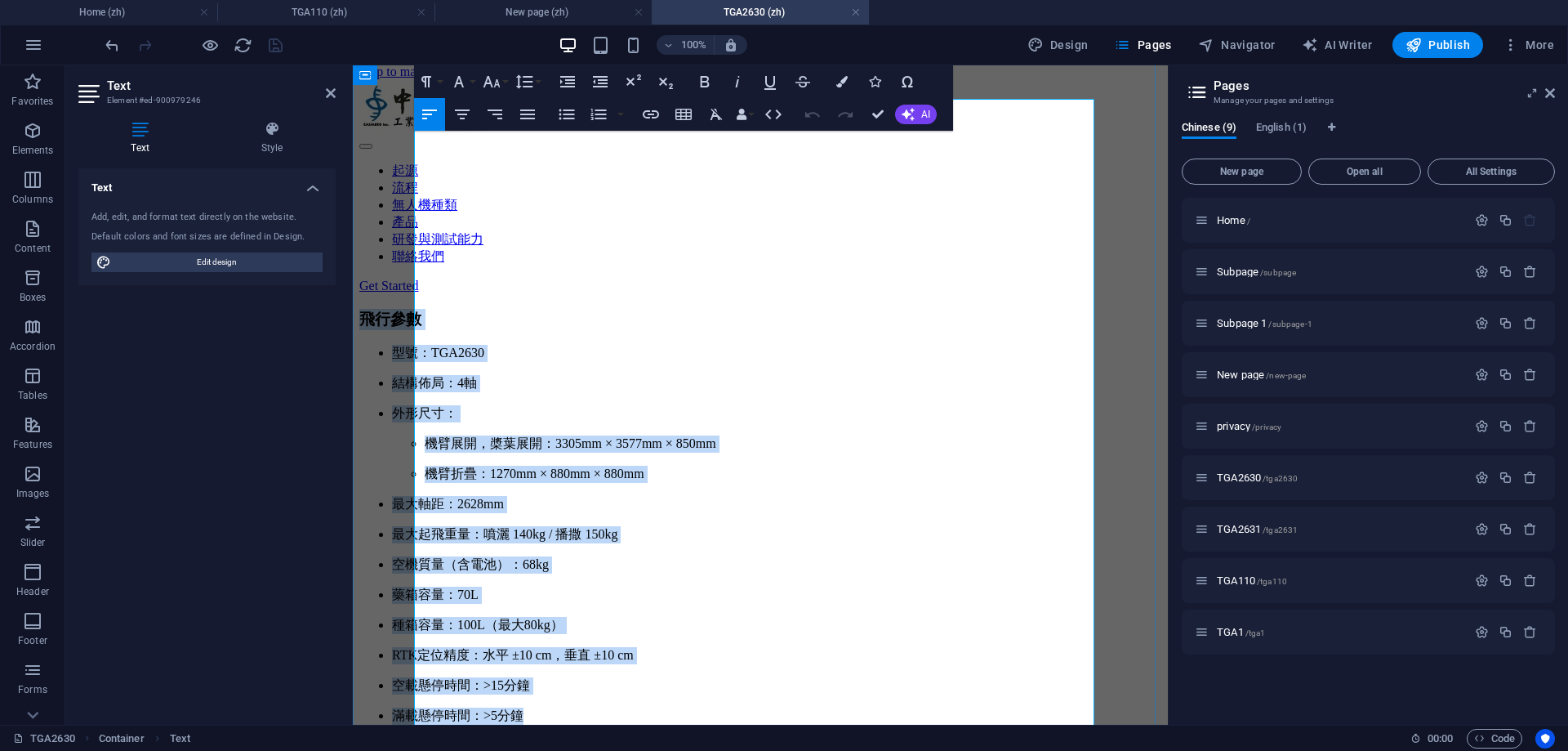
scroll to position [0, 0]
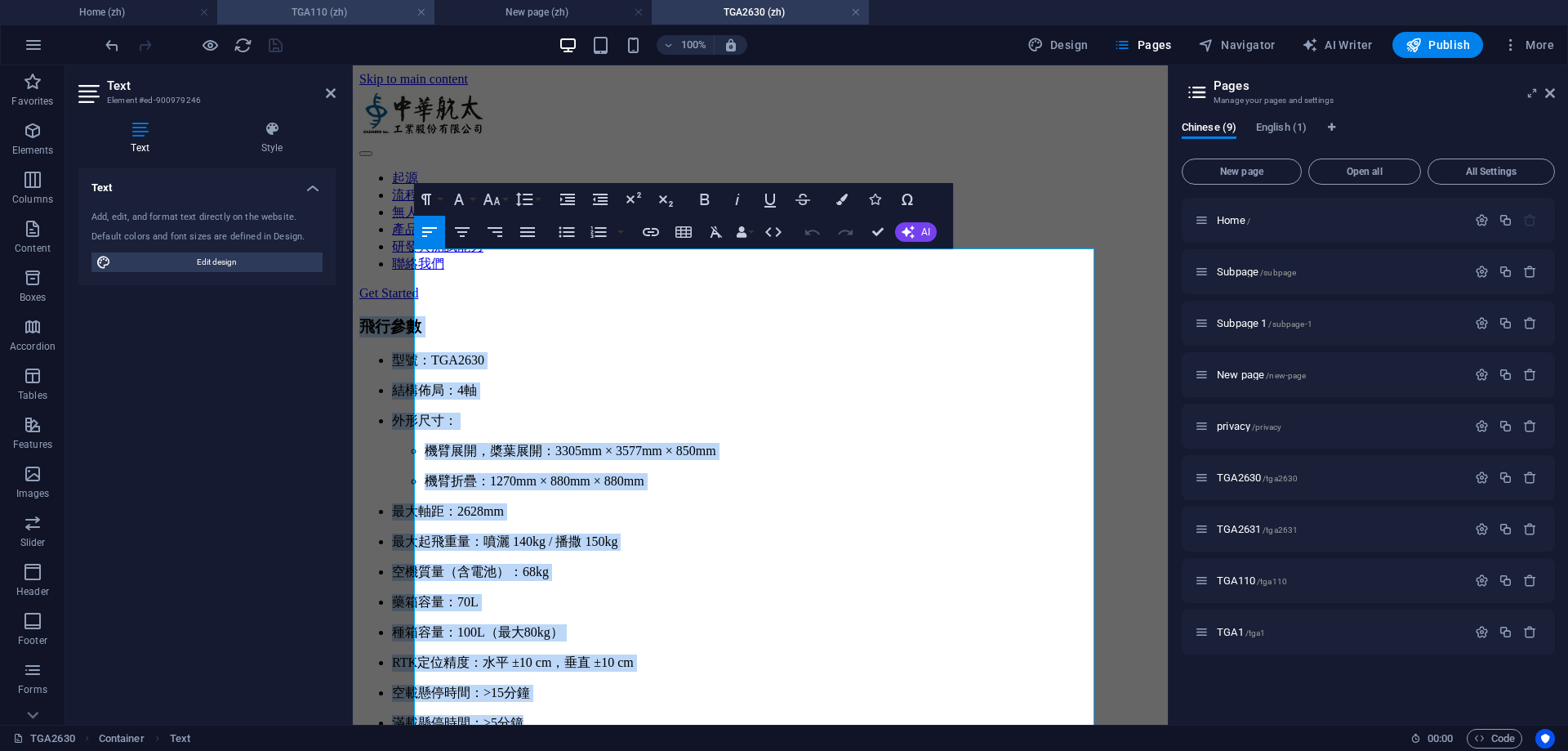
click at [330, 16] on h4 "TGA110 (zh)" at bounding box center [325, 12] width 217 height 18
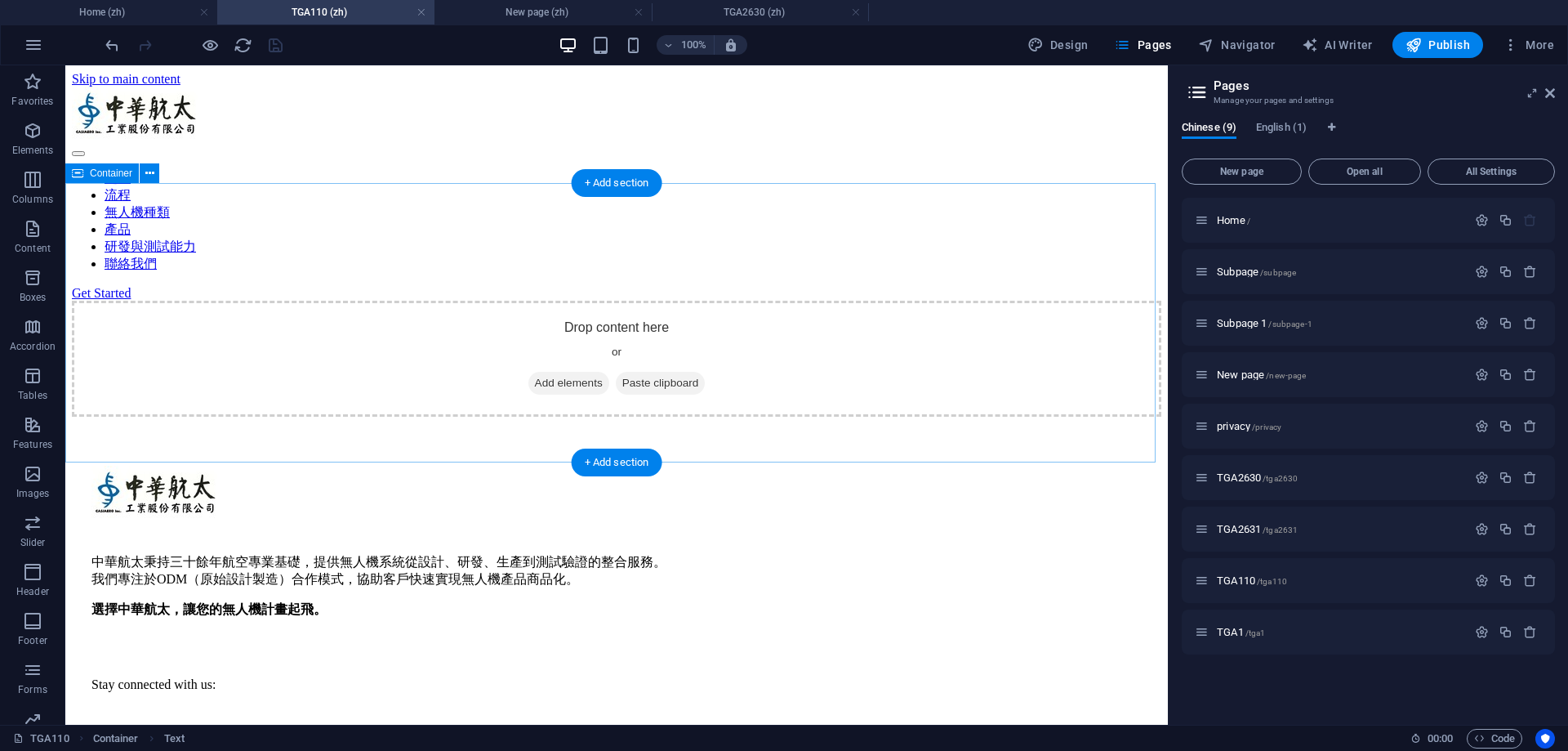
click at [438, 303] on div "Drop content here or Add elements Paste clipboard" at bounding box center [616, 359] width 1090 height 116
click at [542, 301] on div "Drop content here or Add elements Paste clipboard" at bounding box center [616, 359] width 1090 height 116
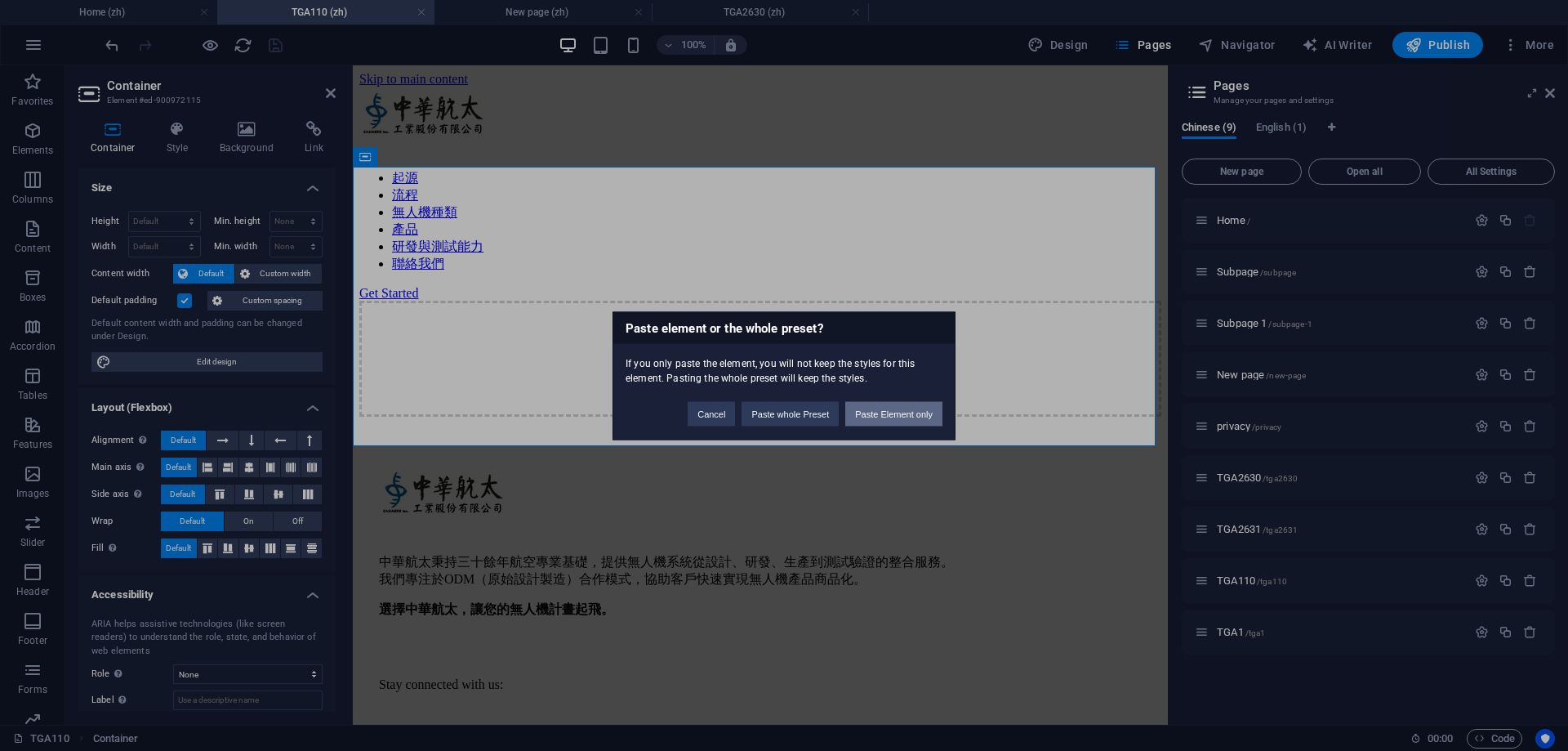
click at [917, 410] on button "Paste Element only" at bounding box center [893, 413] width 97 height 25
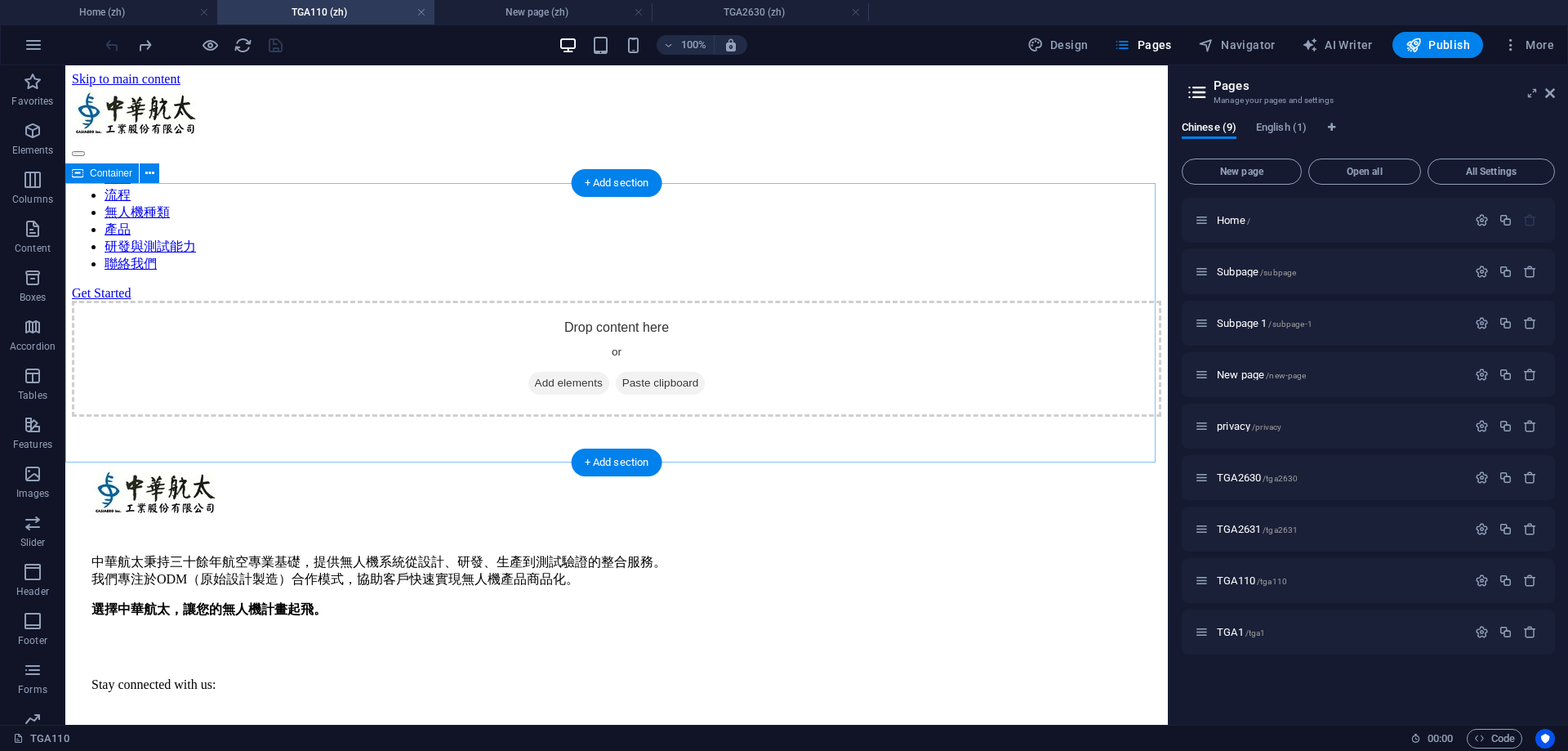
click at [560, 372] on span "Add elements" at bounding box center [569, 382] width 81 height 23
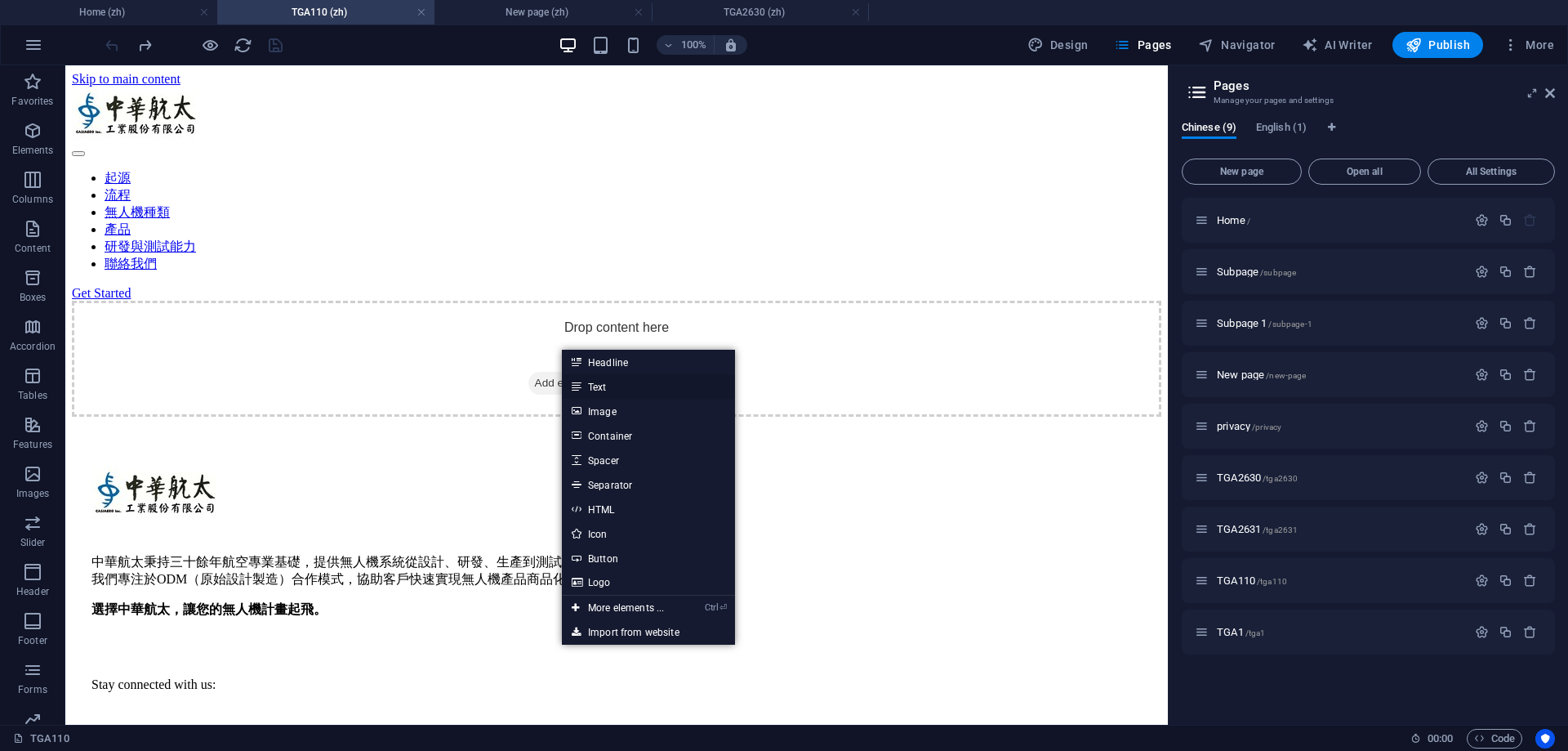
click at [583, 385] on link "Text" at bounding box center [648, 386] width 173 height 25
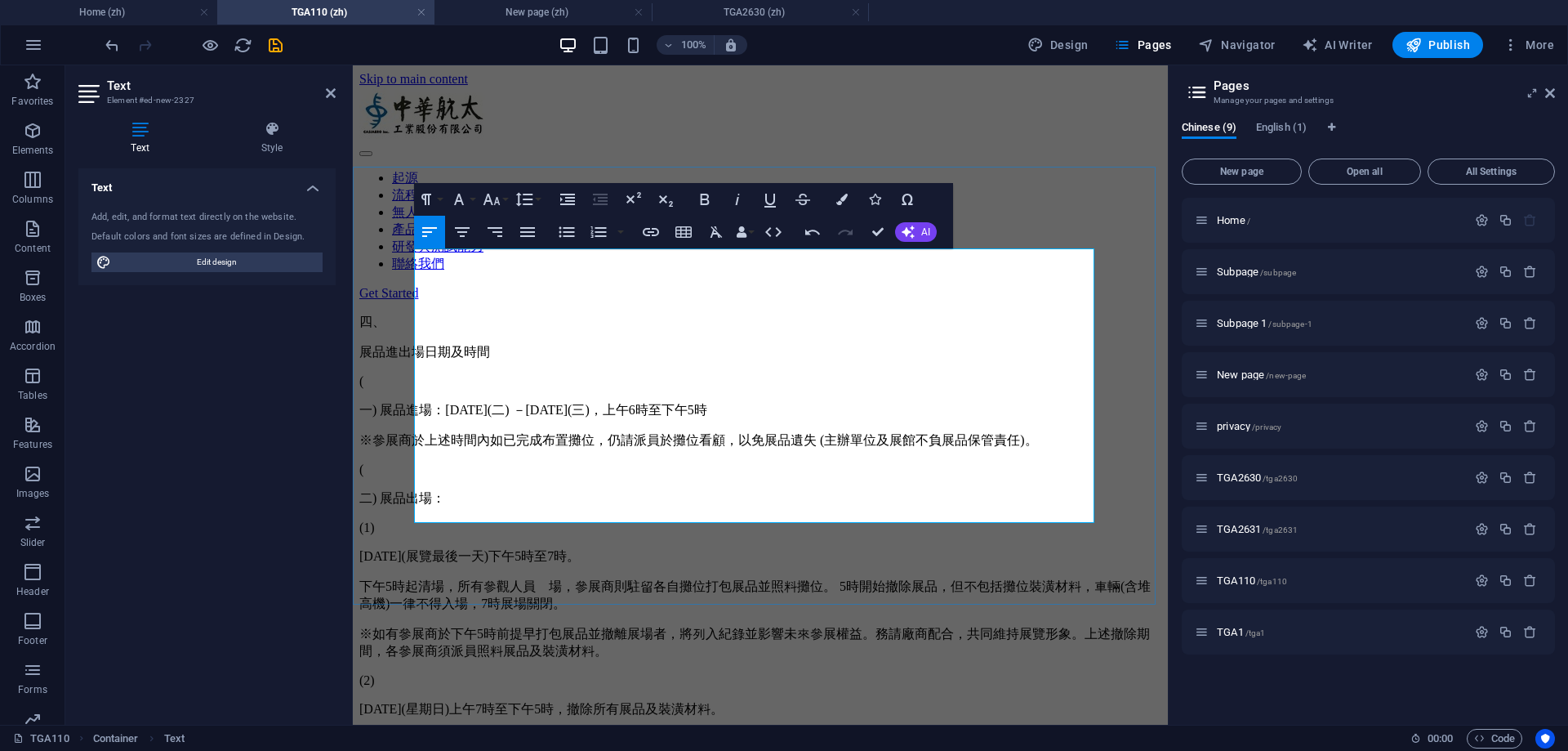
scroll to position [5309, 12]
click at [755, 7] on h4 "TGA2630 (zh)" at bounding box center [759, 12] width 217 height 18
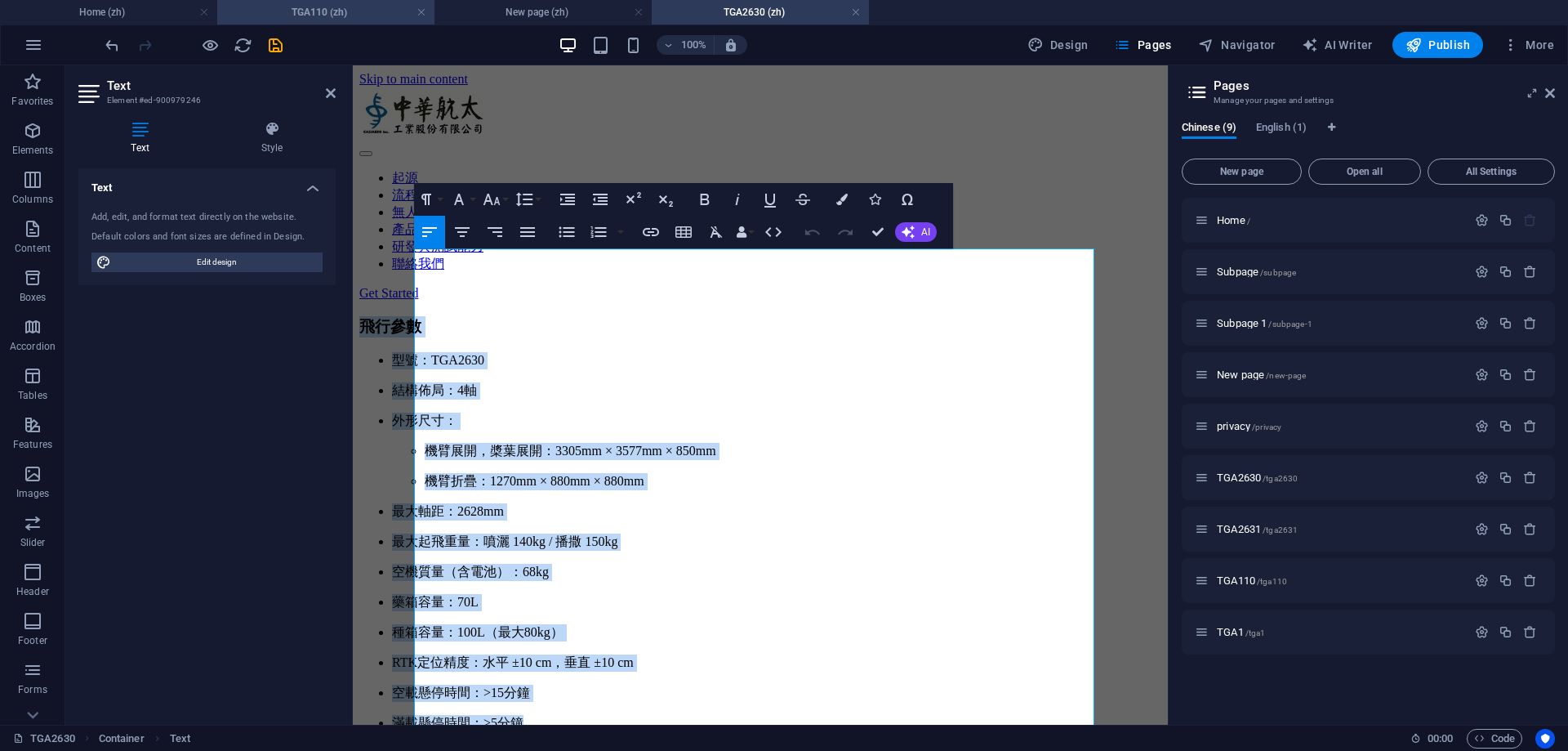
click at [339, 12] on h4 "TGA110 (zh)" at bounding box center [325, 12] width 217 height 18
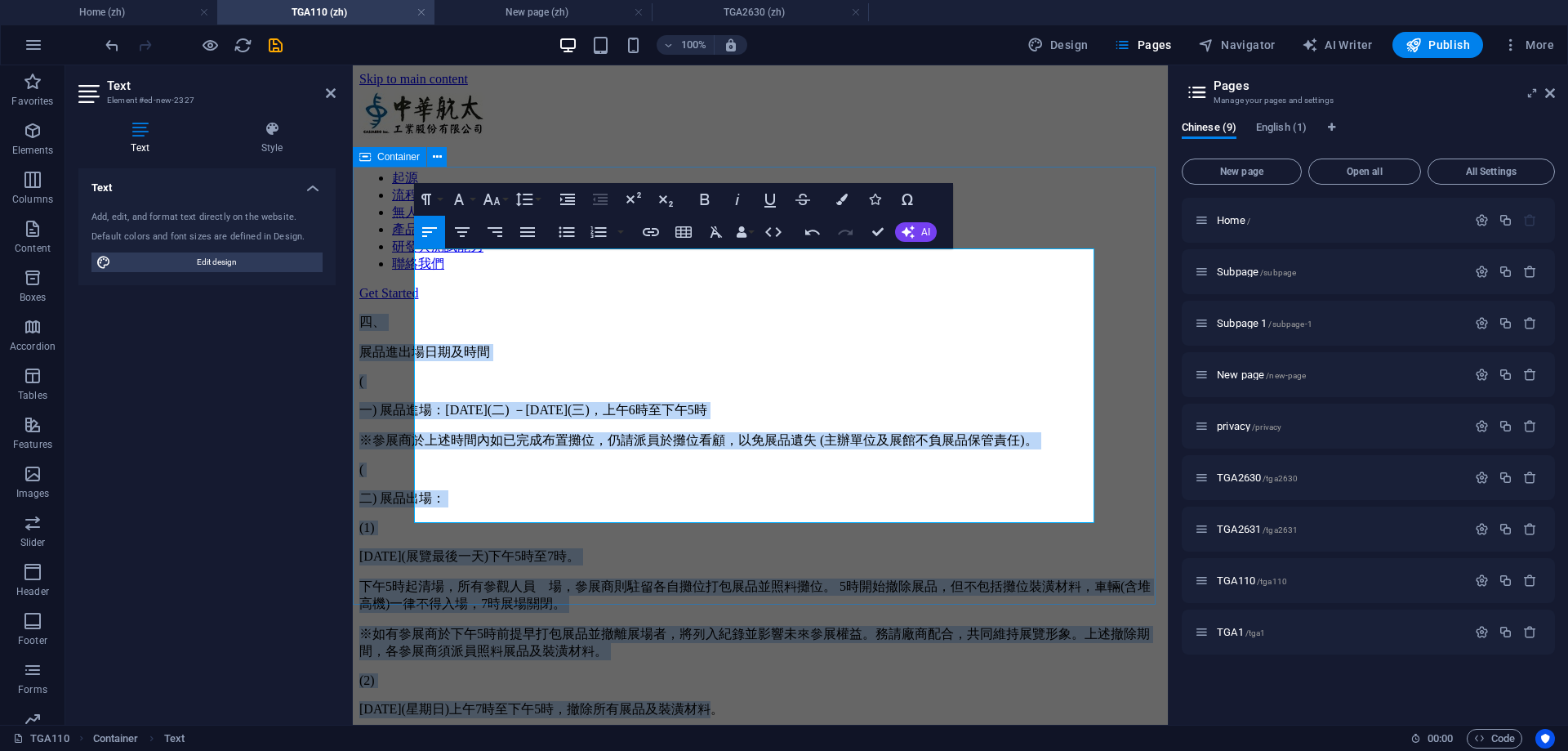
drag, startPoint x: 795, startPoint y: 512, endPoint x: 359, endPoint y: 247, distance: 510.2
click at [360, 314] on div "四、 展品進出場日期及時間 ( 一) 展品進場：[DATE](二) －[DATE](三)，上午6時至下午5時 ※參展商於上述時間內如已完成布置攤位，仍請派員於…" at bounding box center [760, 516] width 802 height 405
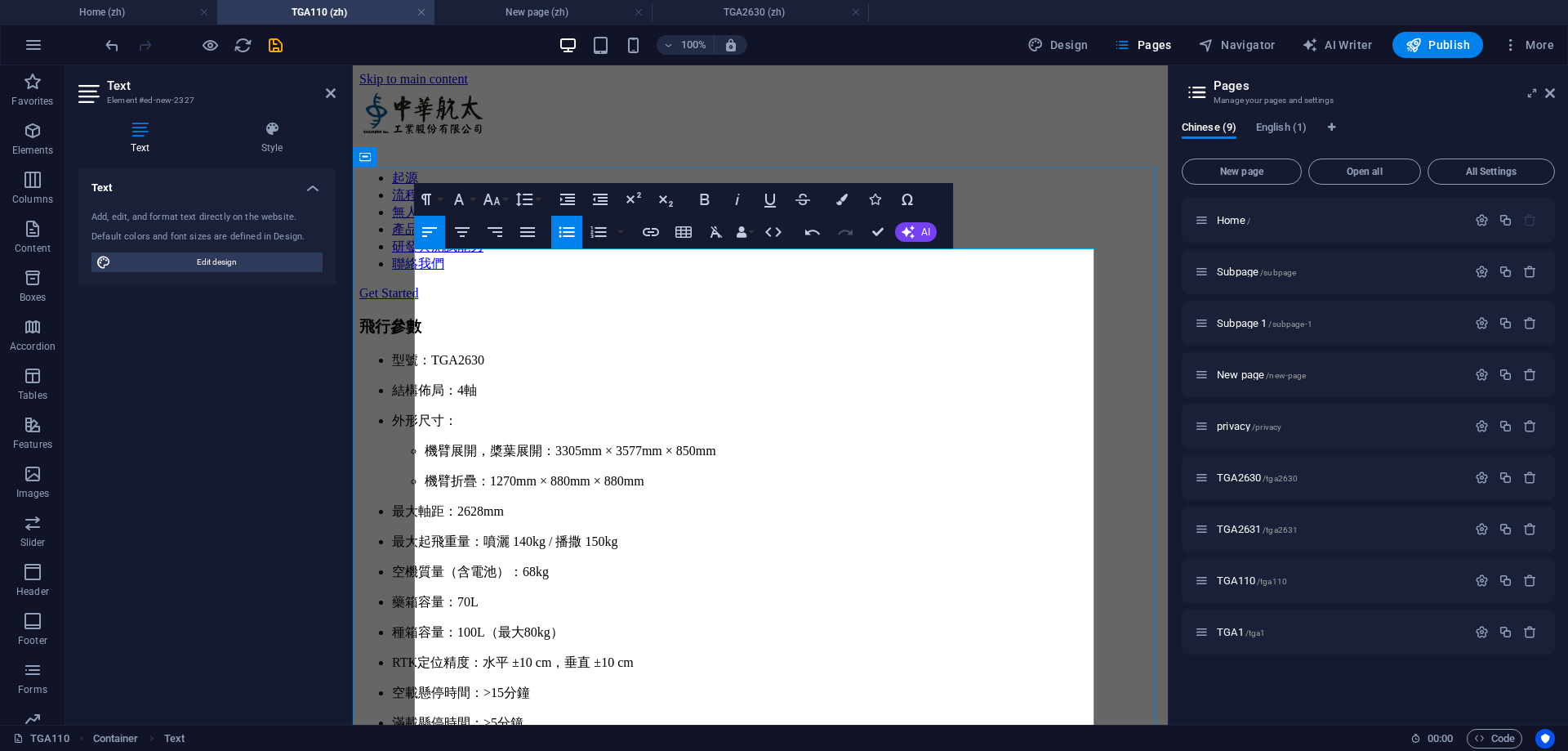
click at [597, 352] on li "型號：TGA2630" at bounding box center [776, 360] width 769 height 17
click at [595, 352] on p "型號：TGA2630" at bounding box center [776, 360] width 769 height 17
click at [625, 443] on p "機臂展開，槳葉展開：3305mm × 3577mm × 850mm" at bounding box center [793, 451] width 737 height 17
click at [558, 473] on p "機臂折疊：1270mm × 880mm × 880mm" at bounding box center [793, 481] width 737 height 17
click at [709, 534] on li "最大起飛重量：噴灑 140kg / 播撒 150kg" at bounding box center [776, 542] width 769 height 17
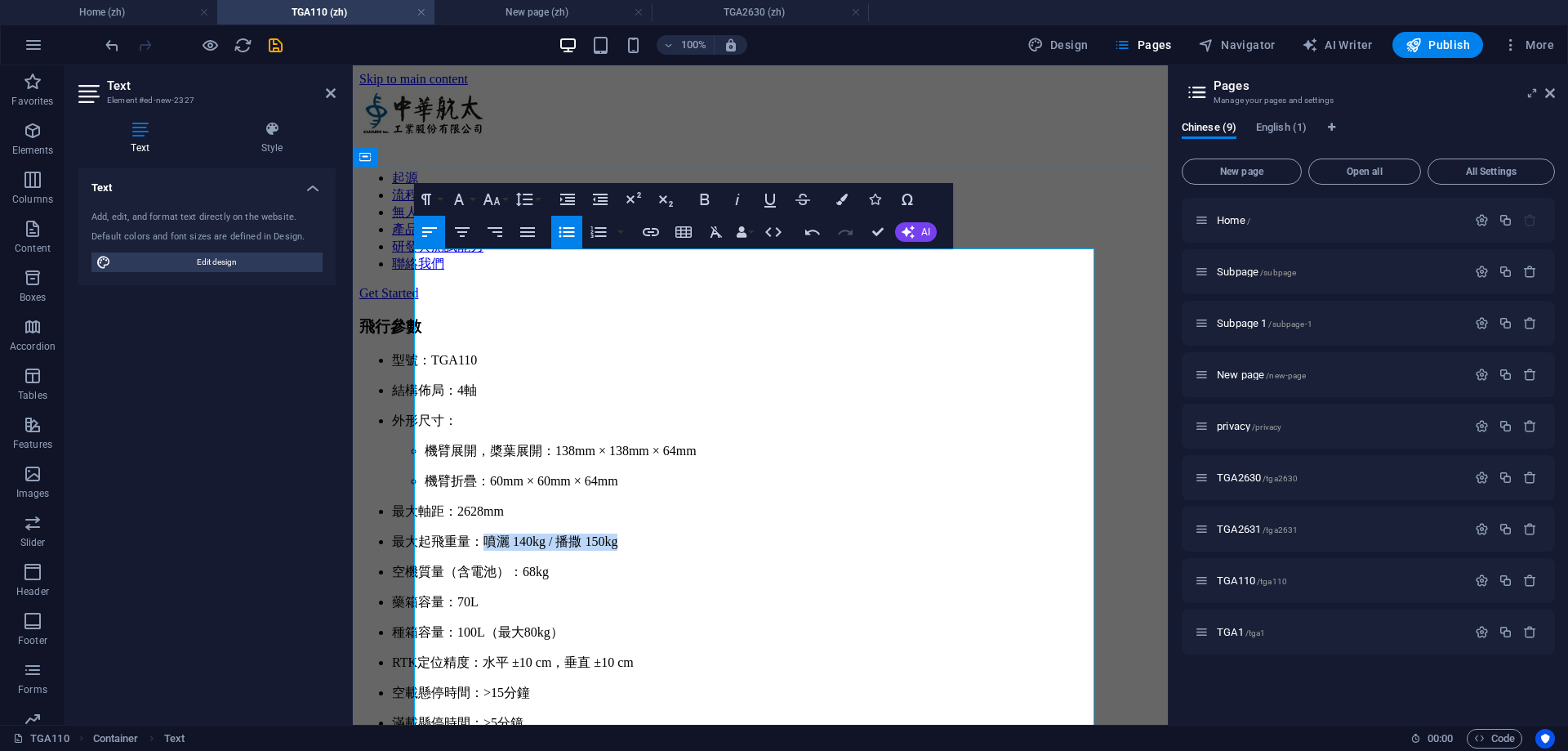
drag, startPoint x: 705, startPoint y: 526, endPoint x: 530, endPoint y: 531, distance: 175.1
click at [530, 534] on p "最大起飛重量：噴灑 140kg / 播撒 150kg" at bounding box center [776, 542] width 769 height 17
click at [673, 564] on p "空機質量（含電池）：68kg" at bounding box center [776, 572] width 769 height 17
click at [534, 503] on p "最大軸距：2628mm" at bounding box center [776, 511] width 769 height 17
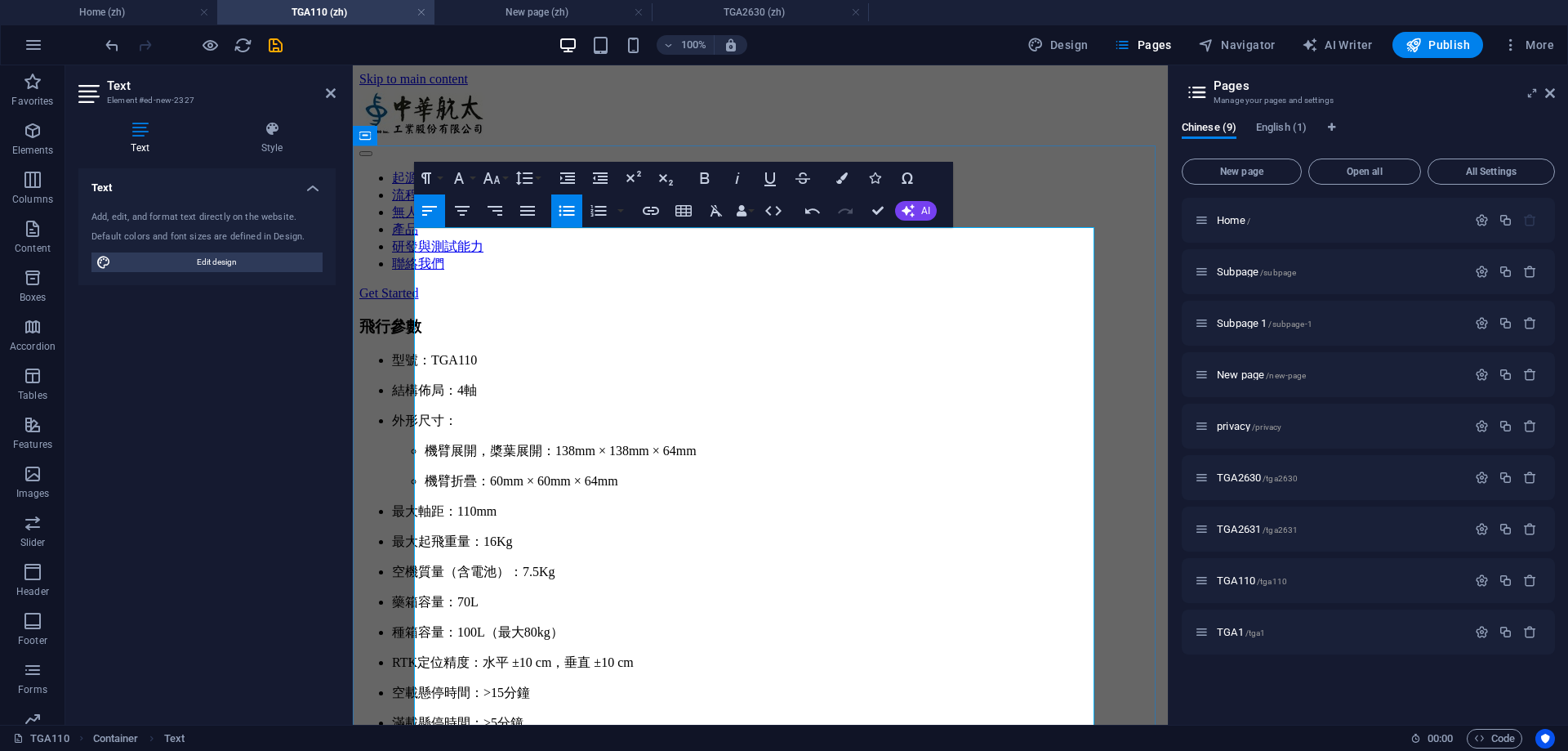
scroll to position [82, 0]
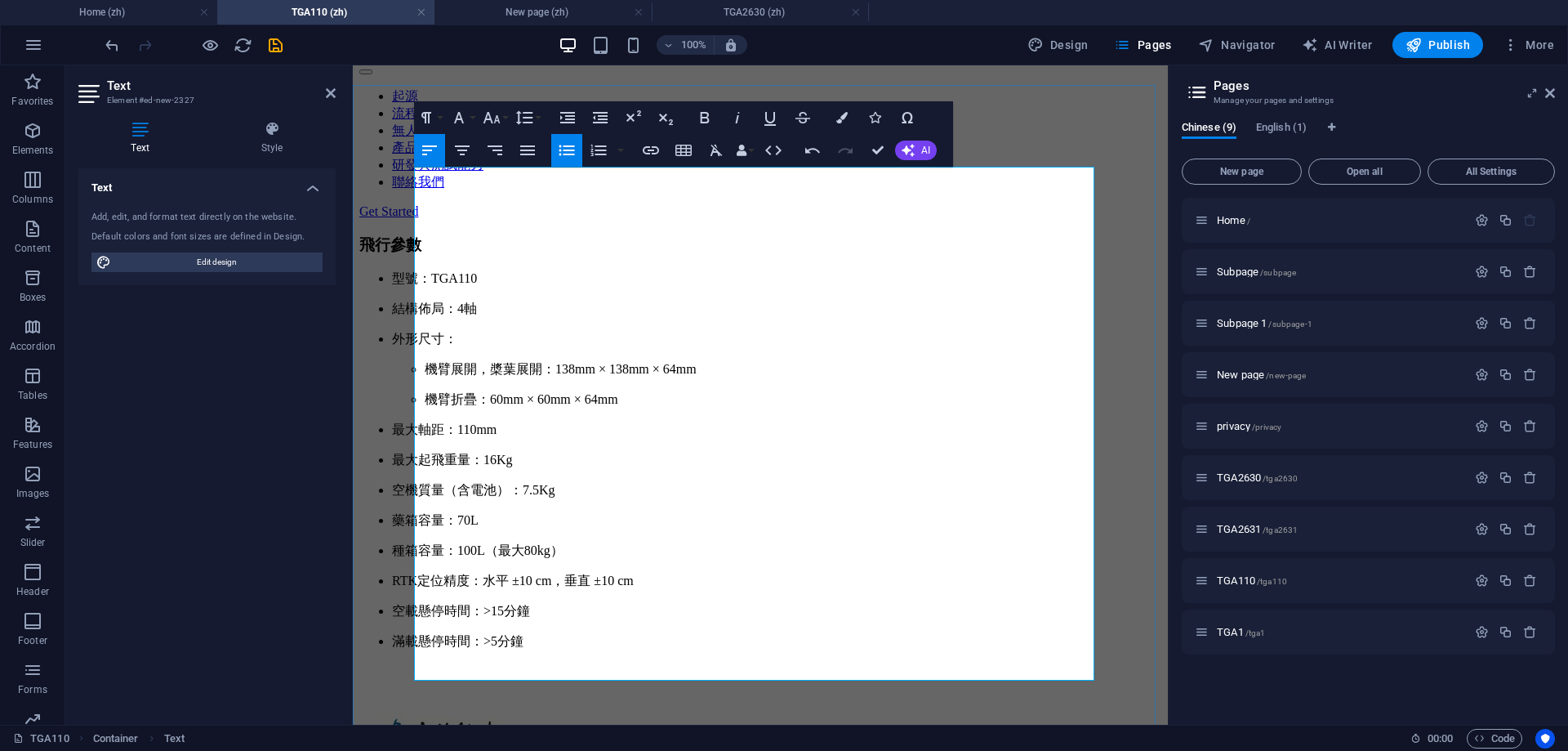
drag, startPoint x: 550, startPoint y: 510, endPoint x: 417, endPoint y: 503, distance: 133.2
click at [417, 512] on li "藥箱容量：70L" at bounding box center [776, 520] width 769 height 17
click at [561, 521] on p "藥箱容量：70L" at bounding box center [776, 520] width 769 height 17
click at [621, 558] on p "種箱容量：100L（最大80kg）" at bounding box center [776, 550] width 769 height 17
drag, startPoint x: 623, startPoint y: 558, endPoint x: 436, endPoint y: 517, distance: 191.4
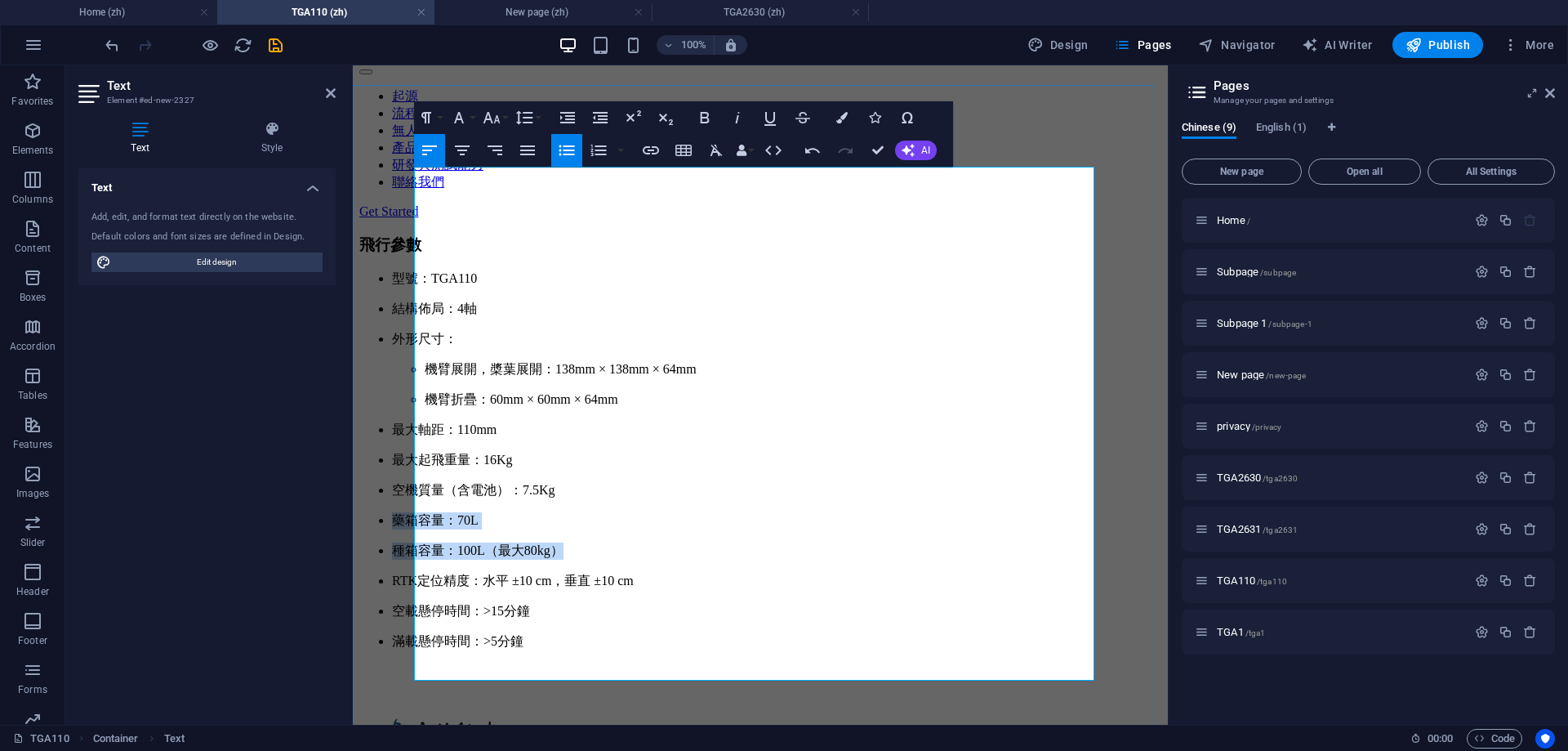
click at [436, 517] on ul "型號：TGA110 結構佈局：4軸 外形尺寸： 機臂展開，槳葉展開：138mm × 138mm × 64mm 機臂折疊：60mm × 60mm × 64mm …" at bounding box center [760, 460] width 802 height 380
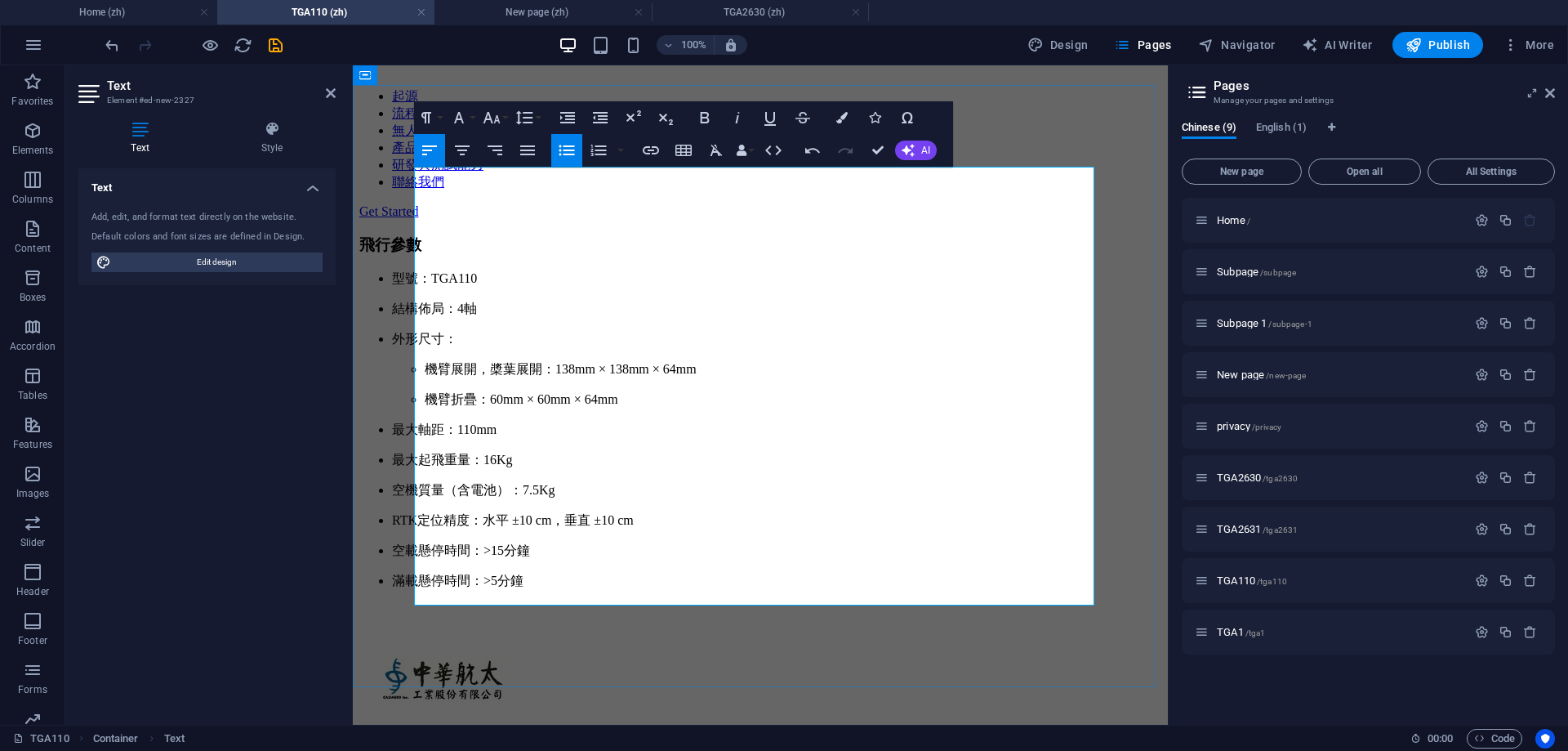
click at [544, 559] on p "空載懸停時間：>15分鐘" at bounding box center [776, 550] width 769 height 17
click at [937, 483] on li "空機質量（含電池）：7.5Kg" at bounding box center [776, 491] width 769 height 17
drag, startPoint x: 905, startPoint y: 648, endPoint x: 1202, endPoint y: 636, distance: 297.2
click at [1161, 591] on div "飛行參數 型號：TGA110 結構佈局：4軸 外形尺寸： 機臂展開，槳葉展開：138mm × 138mm × 64mm 機臂折疊：60mm × 60mm × …" at bounding box center [760, 413] width 802 height 356
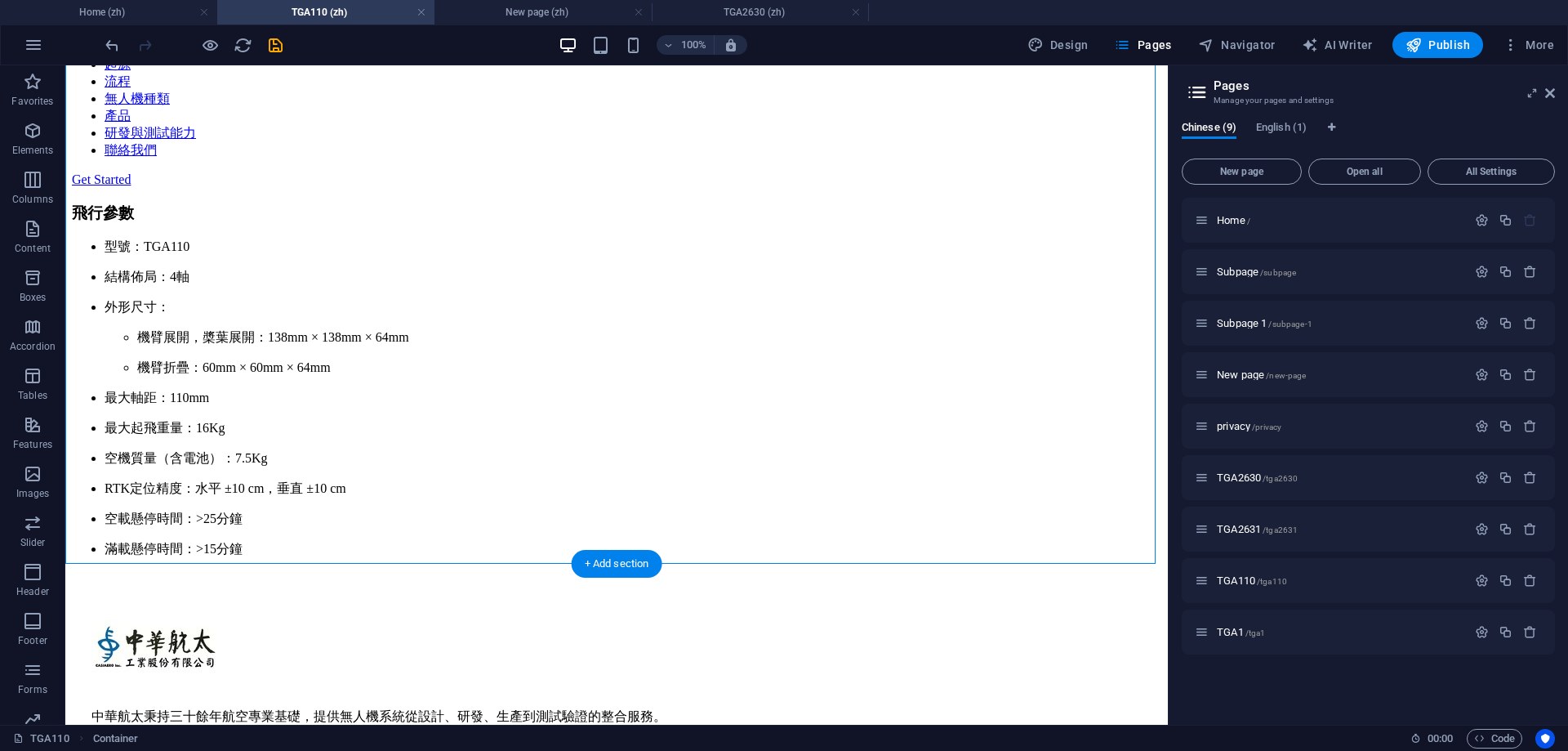
scroll to position [0, 0]
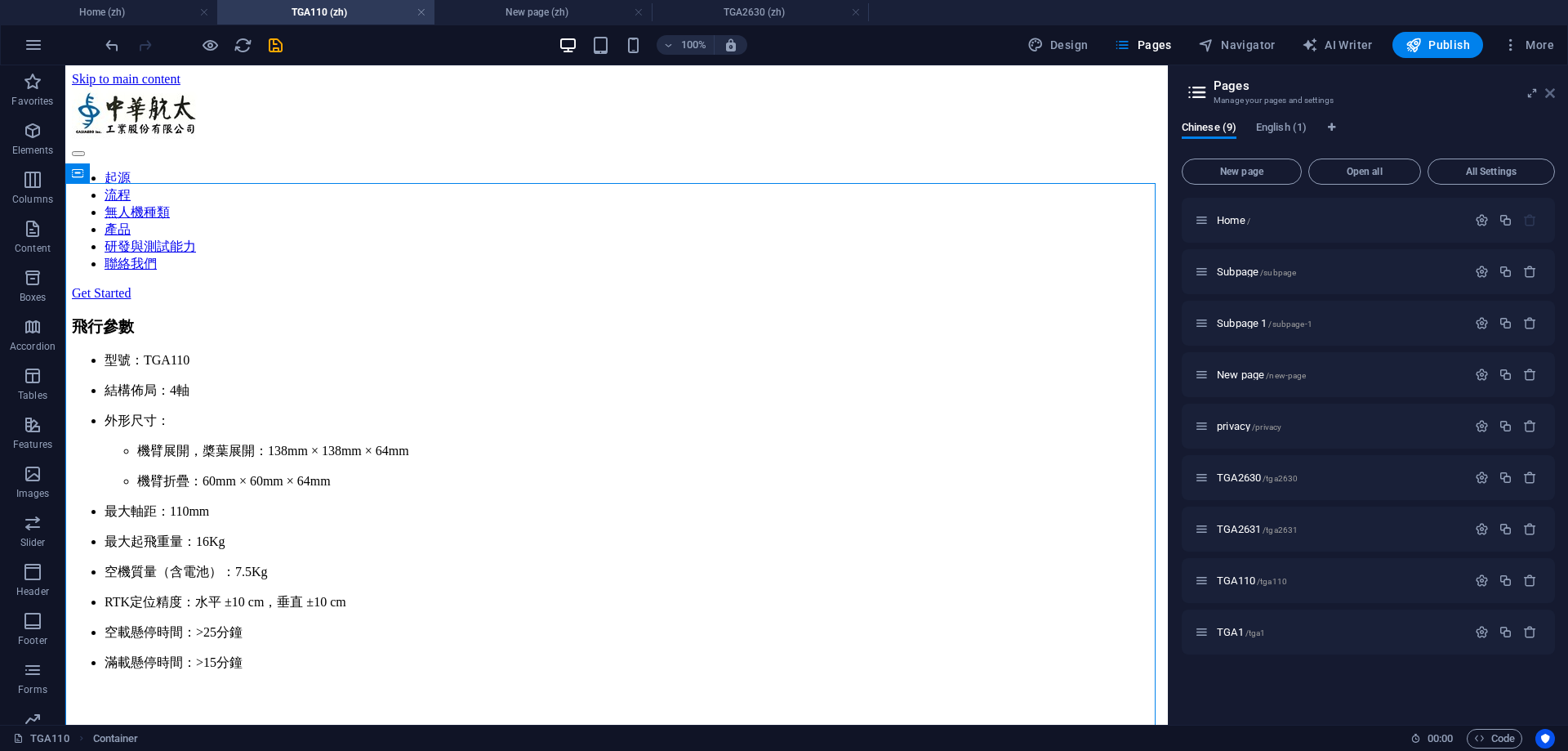
click at [1547, 93] on icon at bounding box center [1550, 92] width 10 height 13
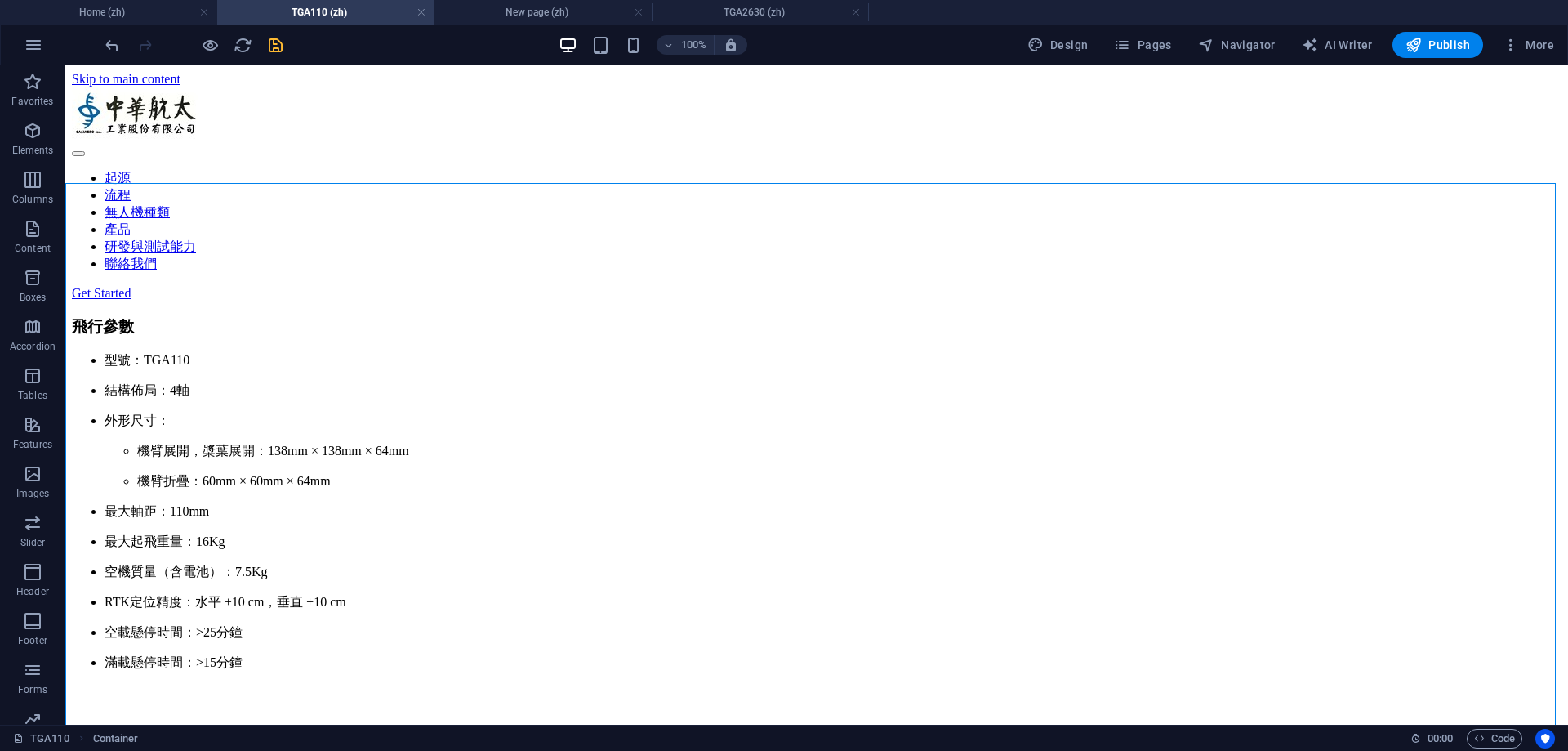
click at [271, 45] on div at bounding box center [194, 44] width 183 height 27
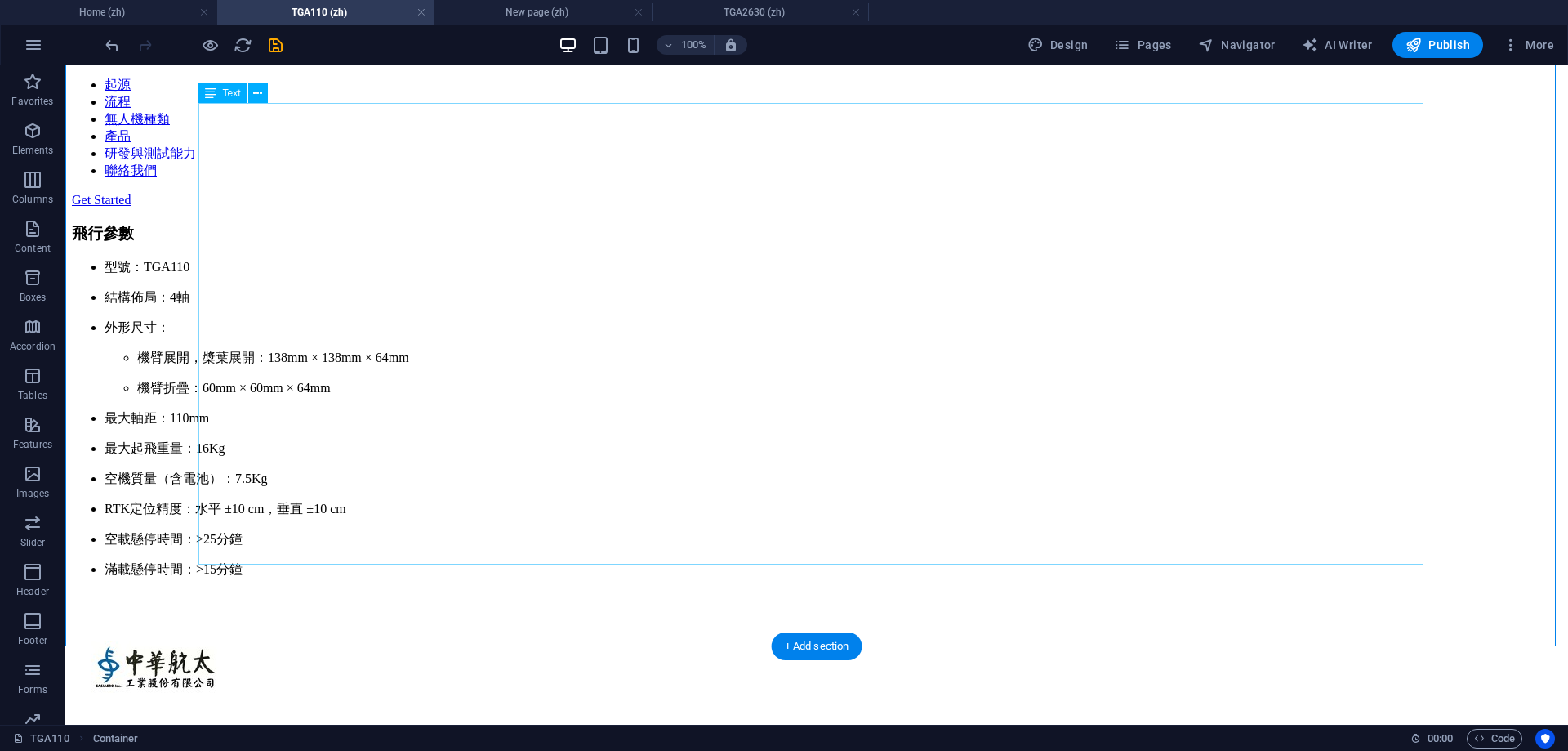
scroll to position [82, 0]
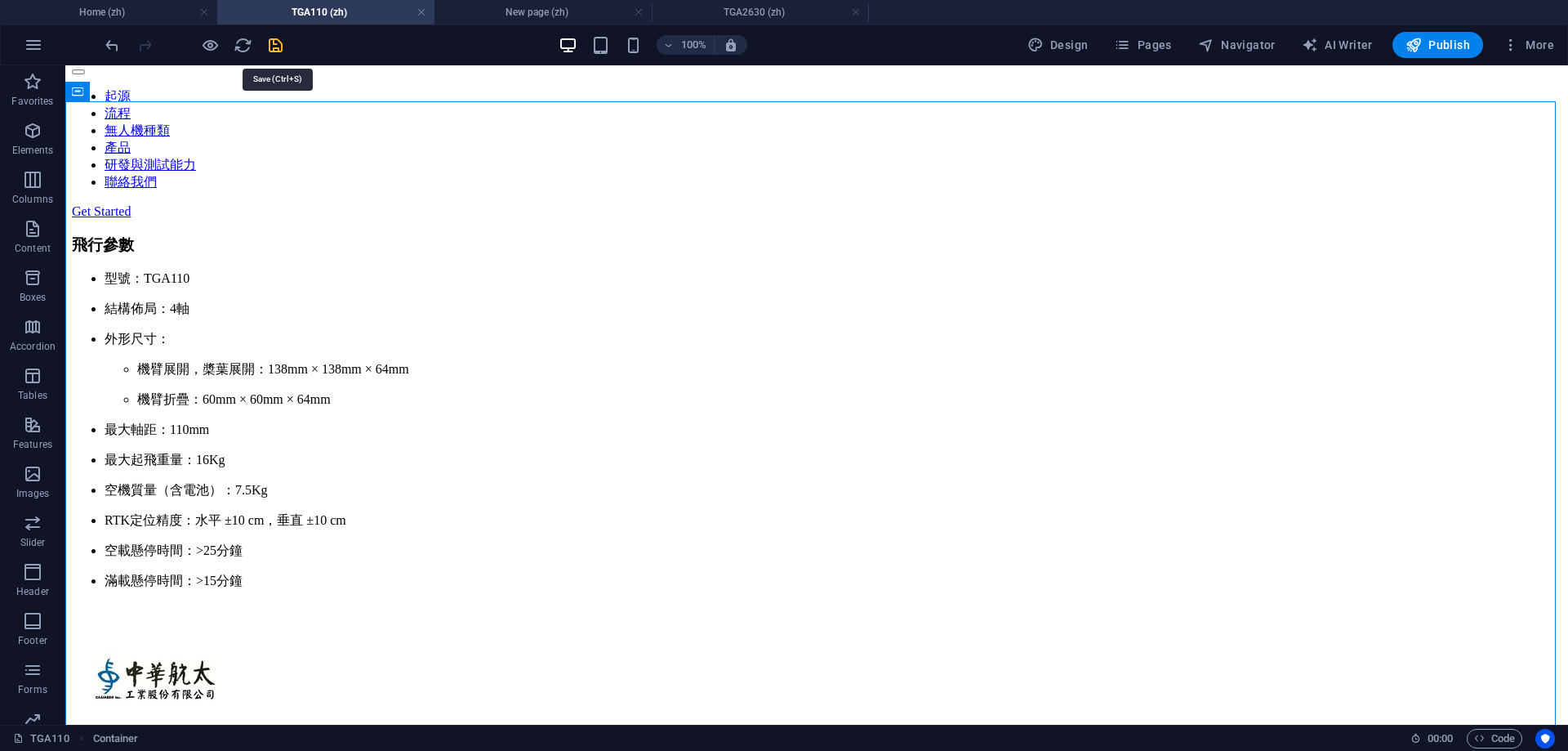
click at [277, 47] on icon "save" at bounding box center [275, 45] width 19 height 19
click at [501, 390] on div "飛行參數 型號：TGA110 結構佈局：4軸 外形尺寸： 機臂展開，槳葉展開：138mm × 138mm × 64mm 機臂折疊：60mm × 60mm × …" at bounding box center [816, 413] width 1489 height 356
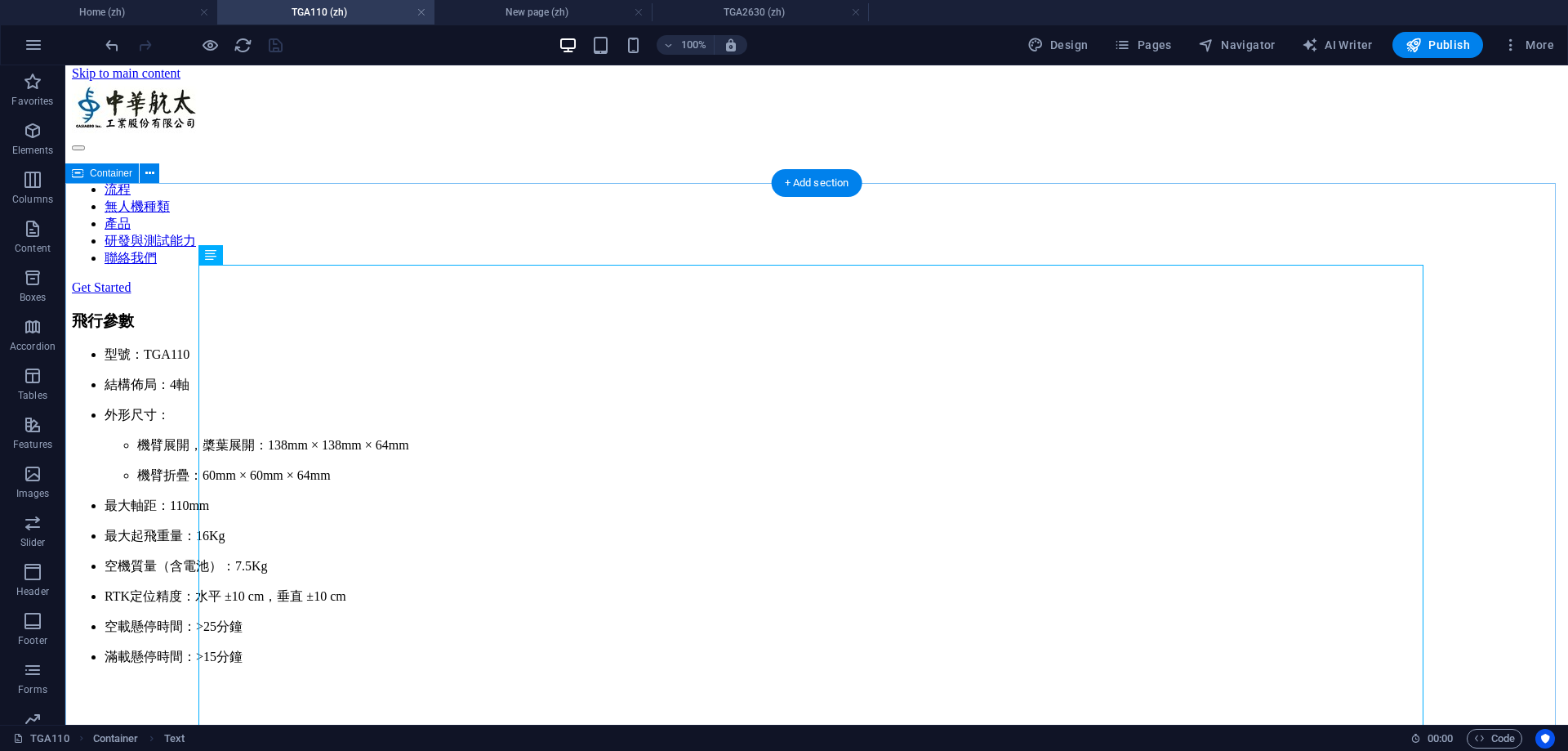
scroll to position [0, 0]
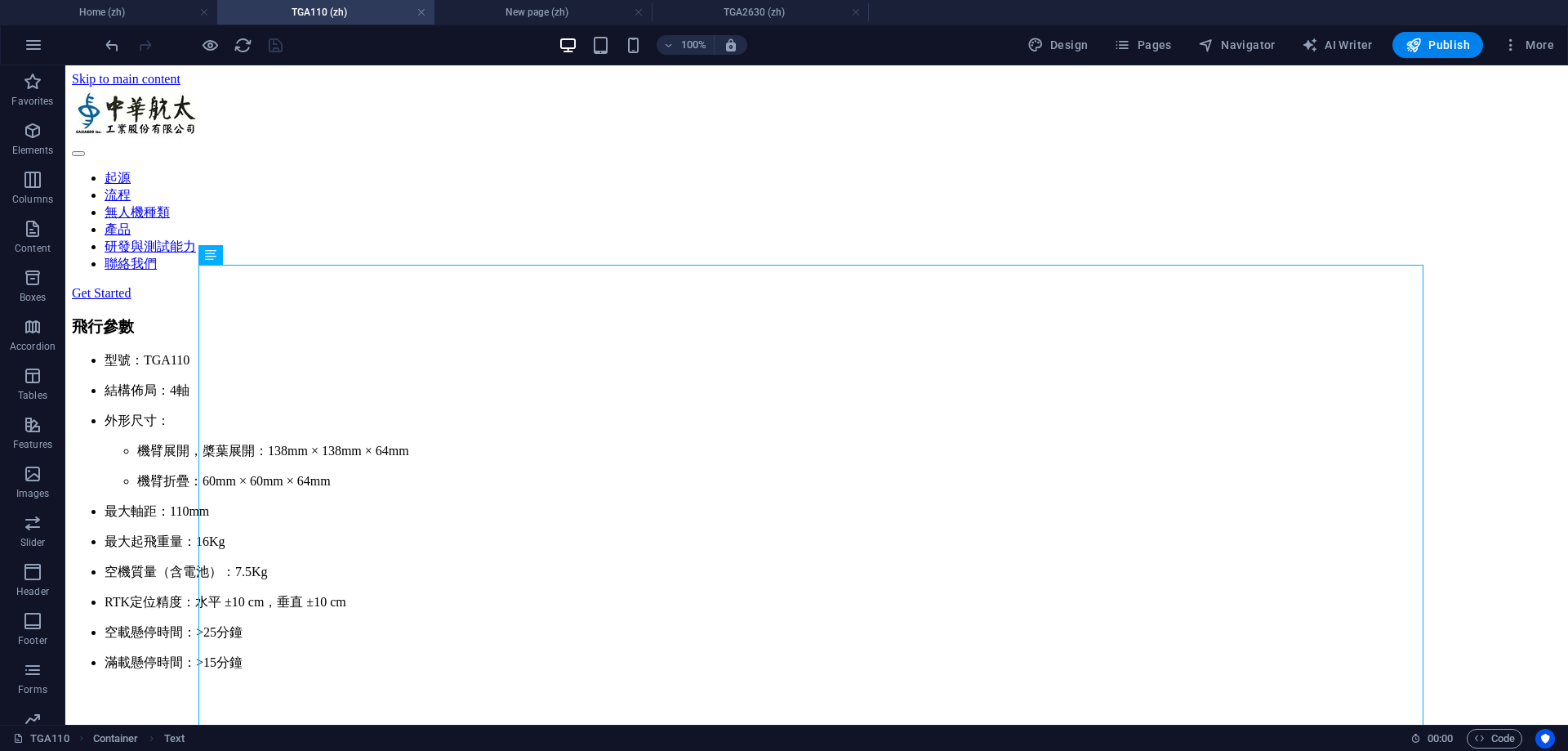
click at [278, 47] on div at bounding box center [194, 44] width 183 height 27
click at [251, 46] on icon "reload" at bounding box center [243, 45] width 19 height 19
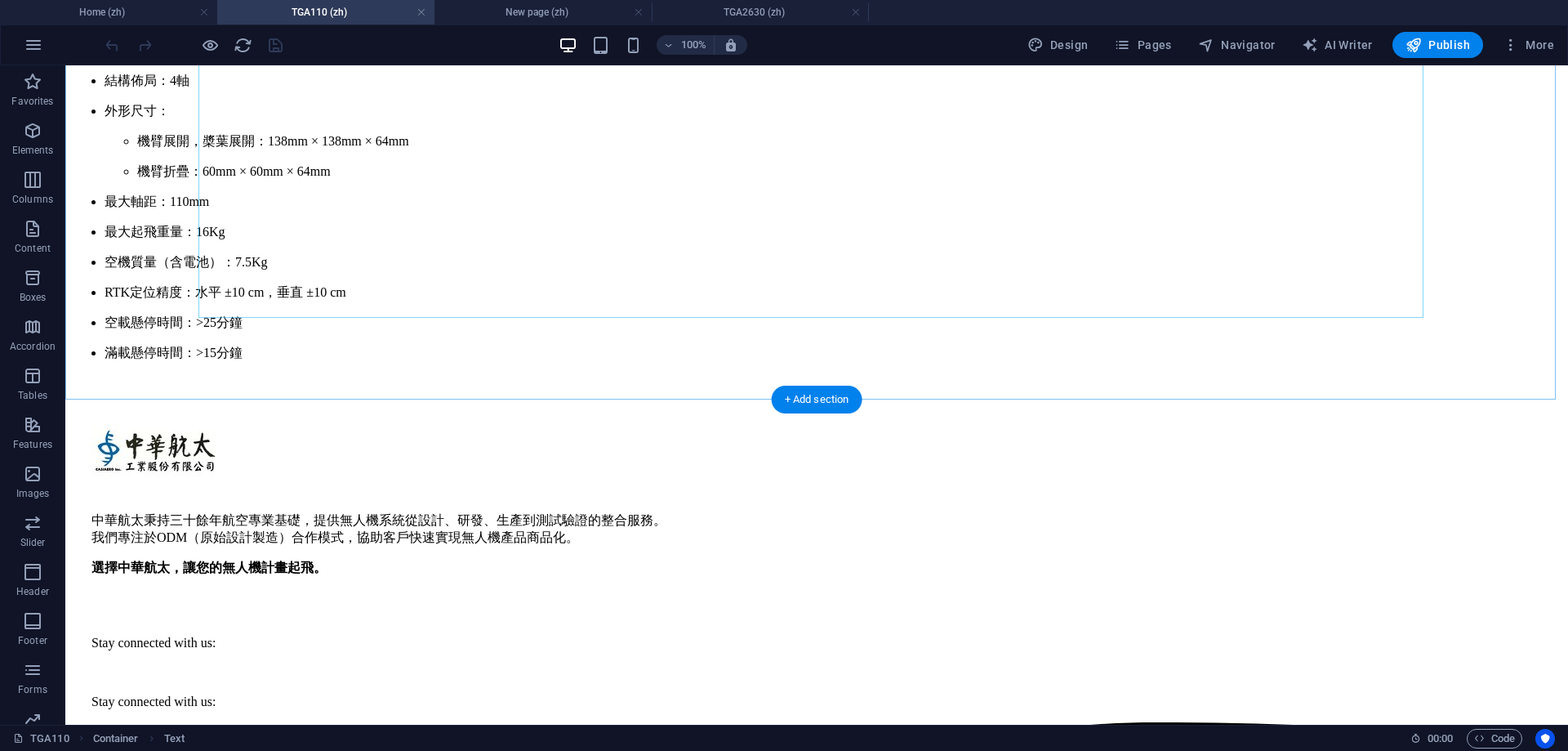
scroll to position [409, 0]
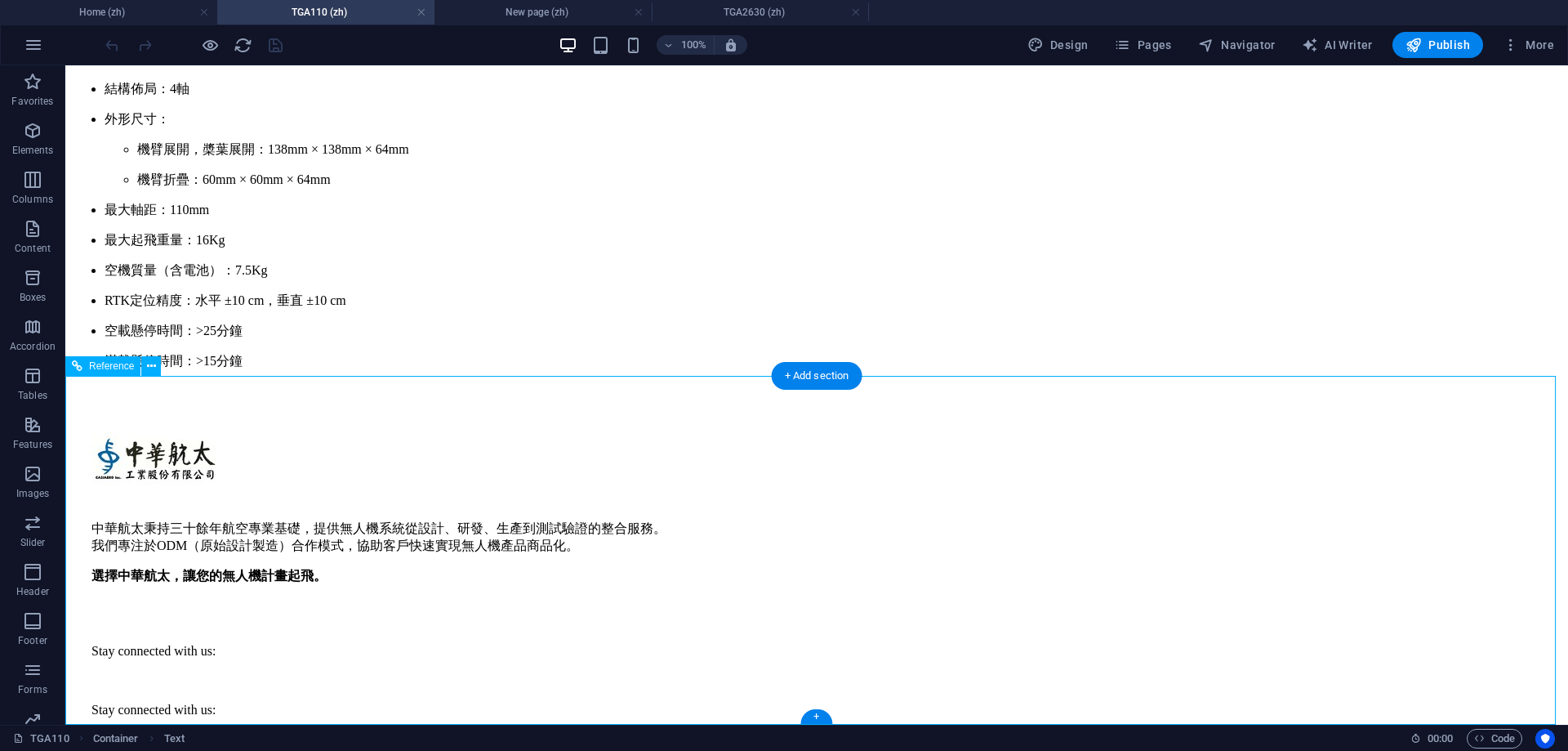
scroll to position [433, 0]
